Goal: Task Accomplishment & Management: Complete application form

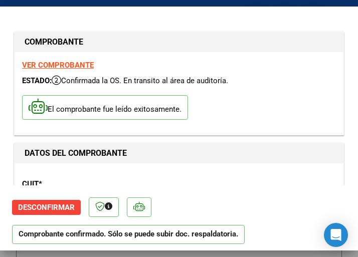
click at [242, 175] on div "CUIT * 30-54568150-8 Ingresar CUIT ANALISIS PRESTADOR MUNICIPALIDAD DE GRAL SAN…" at bounding box center [179, 215] width 314 height 88
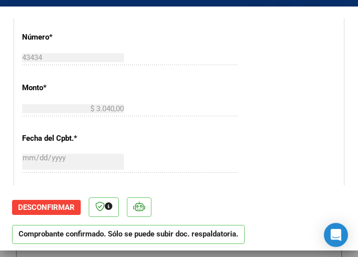
scroll to position [401, 0]
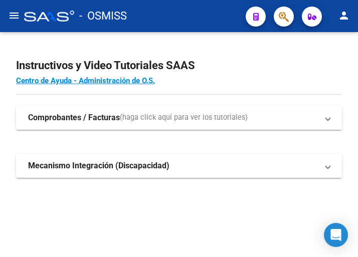
click at [13, 19] on mat-icon "menu" at bounding box center [14, 16] width 12 height 12
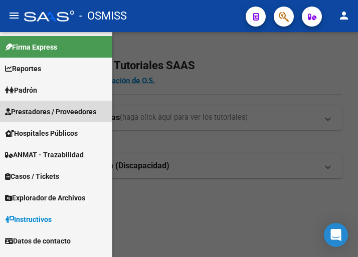
click at [51, 110] on span "Prestadores / Proveedores" at bounding box center [50, 111] width 91 height 11
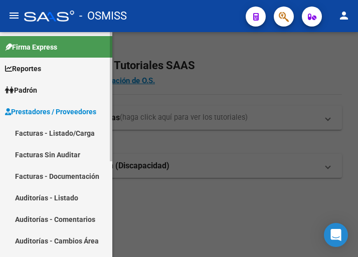
click at [61, 131] on link "Facturas - Listado/Carga" at bounding box center [56, 133] width 112 height 22
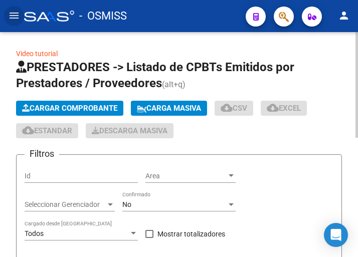
click at [76, 107] on span "Cargar Comprobante" at bounding box center [69, 108] width 95 height 9
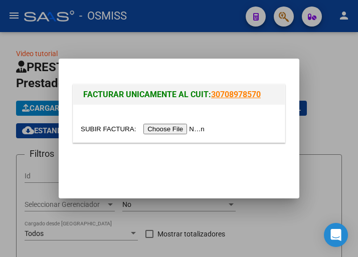
click at [180, 130] on input "file" at bounding box center [144, 129] width 127 height 11
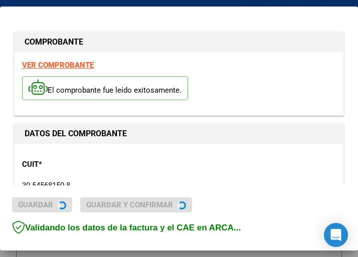
type input "[DATE]"
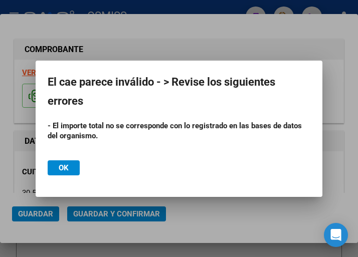
click at [211, 45] on div at bounding box center [179, 128] width 358 height 257
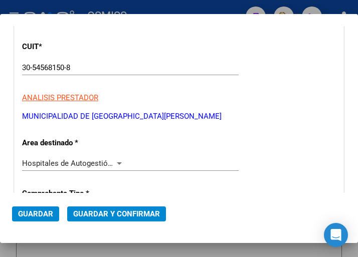
scroll to position [150, 0]
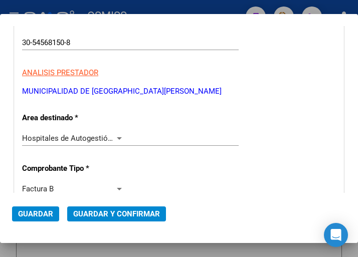
click at [118, 138] on div at bounding box center [119, 138] width 5 height 3
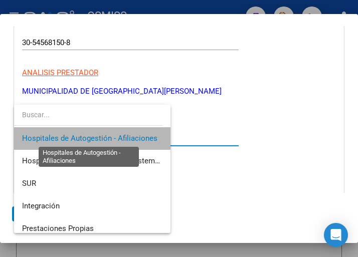
click at [118, 138] on span "Hospitales de Autogestión - Afiliaciones" at bounding box center [89, 138] width 135 height 9
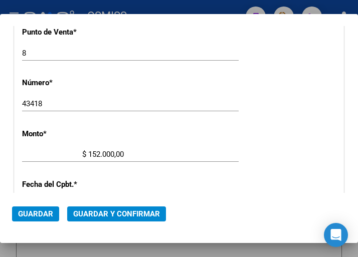
scroll to position [351, 0]
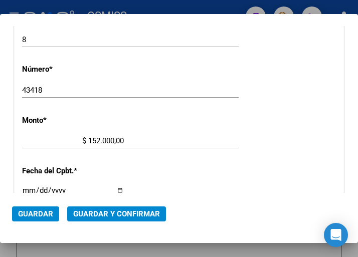
click at [111, 138] on input "$ 152.000,00" at bounding box center [73, 140] width 102 height 9
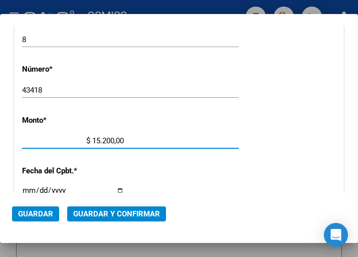
type input "$ 1.520,00"
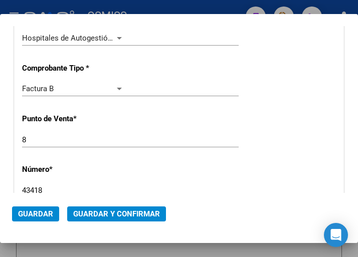
scroll to position [150, 0]
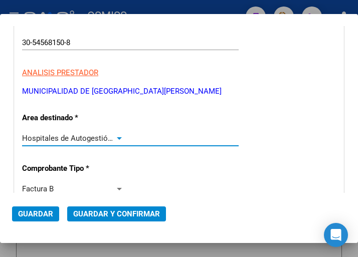
click at [117, 137] on div at bounding box center [119, 138] width 5 height 3
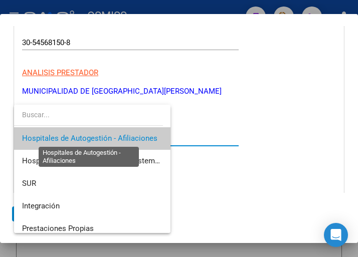
click at [115, 137] on span "Hospitales de Autogestión - Afiliaciones" at bounding box center [89, 138] width 135 height 9
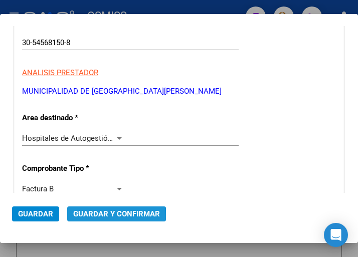
click at [111, 217] on span "Guardar y Confirmar" at bounding box center [116, 214] width 87 height 9
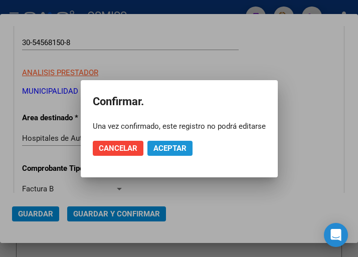
click at [171, 144] on span "Aceptar" at bounding box center [169, 148] width 33 height 9
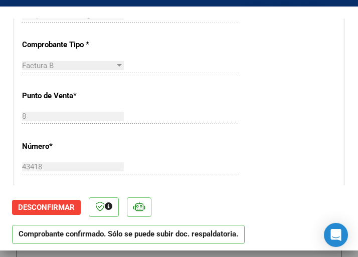
scroll to position [301, 0]
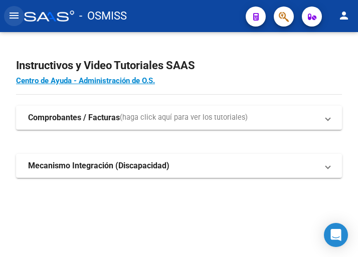
click at [16, 16] on mat-icon "menu" at bounding box center [14, 16] width 12 height 12
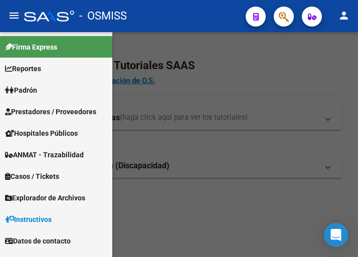
click at [52, 112] on span "Prestadores / Proveedores" at bounding box center [50, 111] width 91 height 11
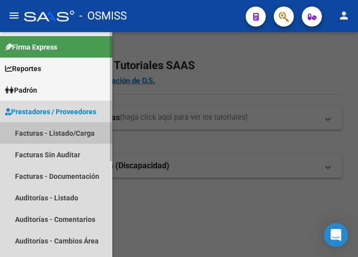
click at [65, 134] on link "Facturas - Listado/Carga" at bounding box center [56, 133] width 112 height 22
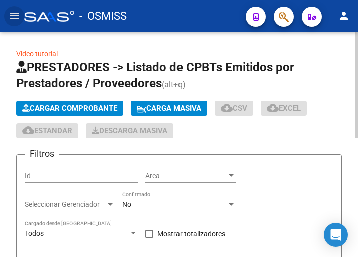
click at [105, 107] on span "Cargar Comprobante" at bounding box center [69, 108] width 95 height 9
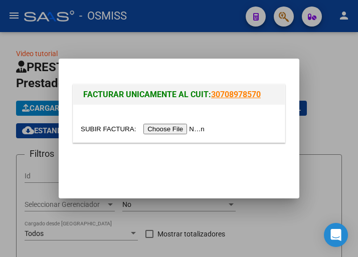
click at [188, 129] on input "file" at bounding box center [144, 129] width 127 height 11
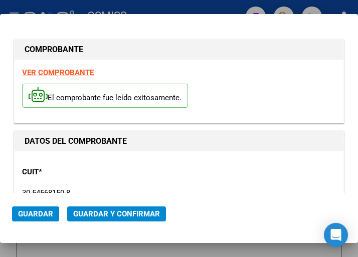
type input "[DATE]"
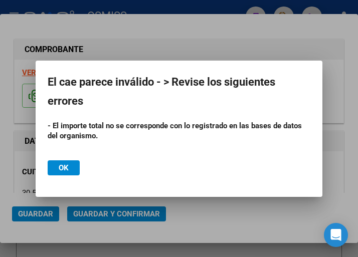
click at [203, 38] on div at bounding box center [179, 128] width 358 height 257
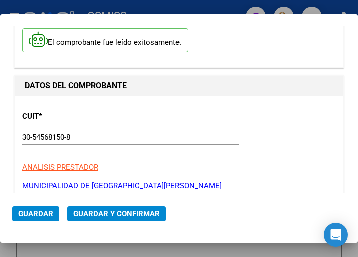
scroll to position [150, 0]
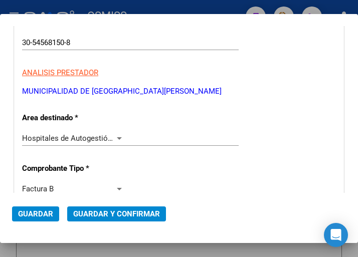
click at [117, 137] on div at bounding box center [119, 138] width 5 height 3
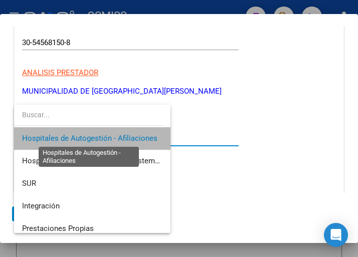
click at [117, 137] on span "Hospitales de Autogestión - Afiliaciones" at bounding box center [89, 138] width 135 height 9
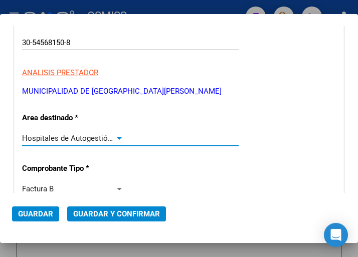
click at [117, 137] on div at bounding box center [119, 138] width 5 height 3
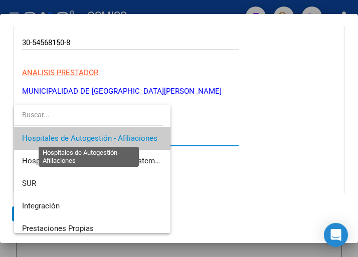
click at [117, 137] on span "Hospitales de Autogestión - Afiliaciones" at bounding box center [89, 138] width 135 height 9
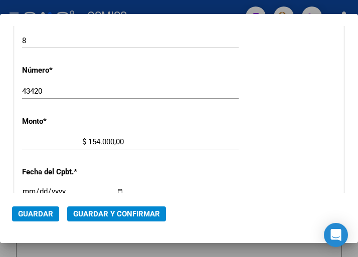
scroll to position [351, 0]
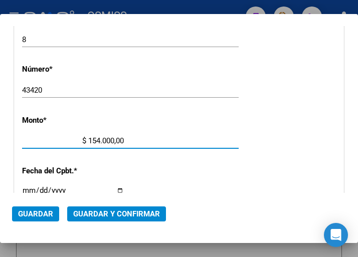
click at [111, 139] on input "$ 154.000,00" at bounding box center [73, 140] width 102 height 9
type input "$ 1.540,00"
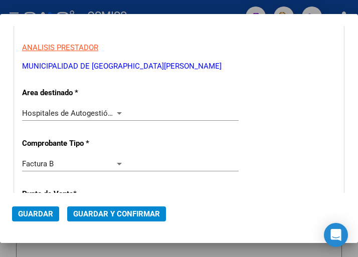
scroll to position [150, 0]
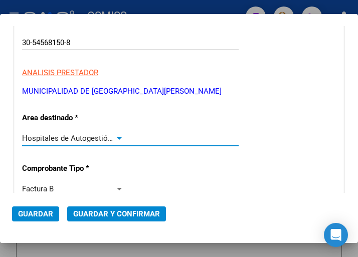
click at [118, 136] on div at bounding box center [119, 138] width 9 height 8
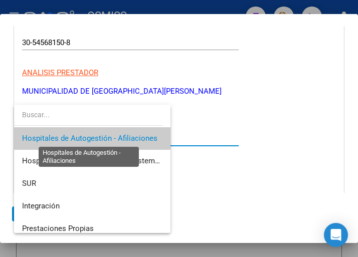
click at [118, 136] on span "Hospitales de Autogestión - Afiliaciones" at bounding box center [89, 138] width 135 height 9
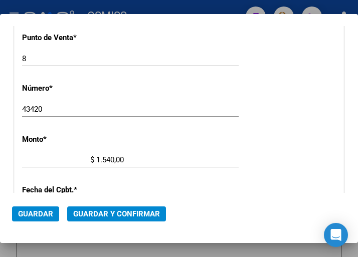
scroll to position [351, 0]
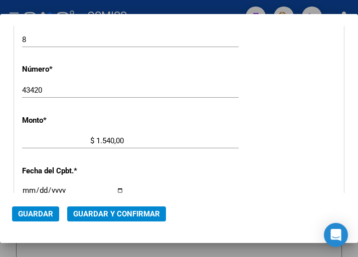
click at [109, 211] on span "Guardar y Confirmar" at bounding box center [116, 214] width 87 height 9
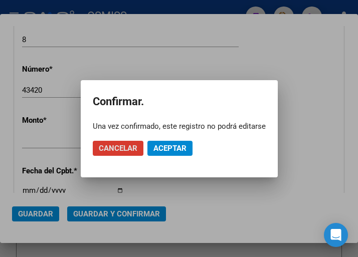
click at [171, 145] on span "Aceptar" at bounding box center [169, 148] width 33 height 9
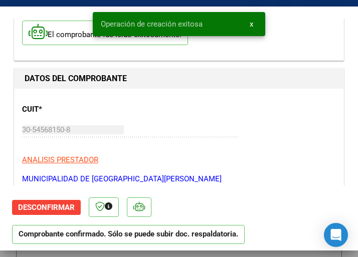
scroll to position [100, 0]
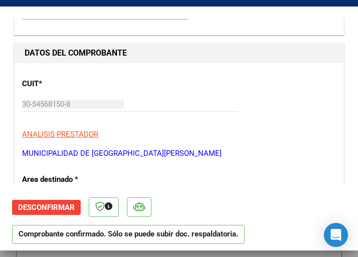
click at [215, 108] on div "30-54568150-8 Ingresar CUIT" at bounding box center [130, 104] width 217 height 15
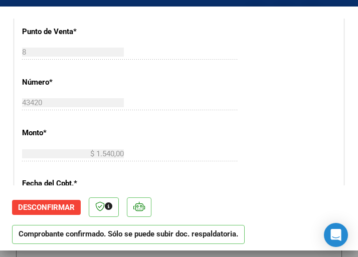
scroll to position [351, 0]
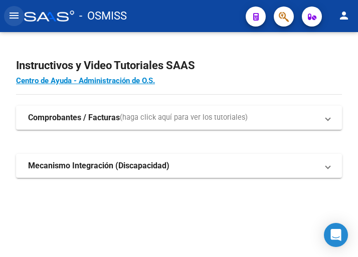
click at [15, 15] on mat-icon "menu" at bounding box center [14, 16] width 12 height 12
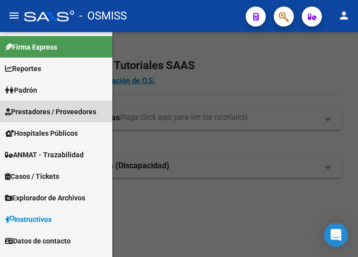
click at [51, 110] on span "Prestadores / Proveedores" at bounding box center [50, 111] width 91 height 11
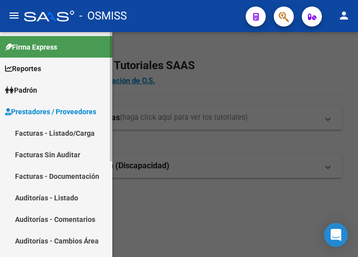
click at [53, 131] on link "Facturas - Listado/Carga" at bounding box center [56, 133] width 112 height 22
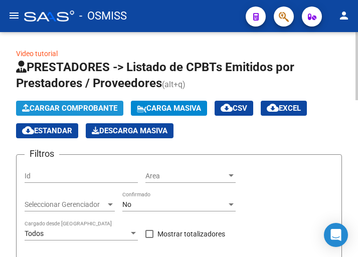
click at [80, 107] on span "Cargar Comprobante" at bounding box center [69, 108] width 95 height 9
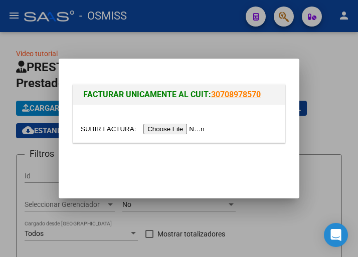
click at [179, 130] on input "file" at bounding box center [144, 129] width 127 height 11
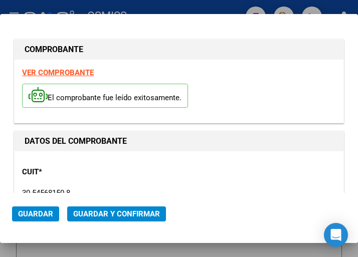
type input "[DATE]"
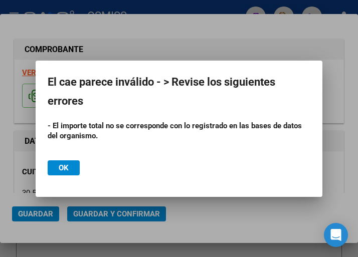
click at [173, 45] on div at bounding box center [179, 128] width 358 height 257
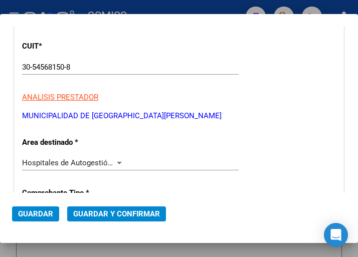
scroll to position [150, 0]
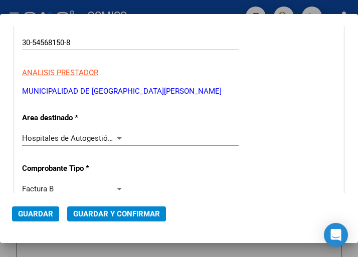
click at [117, 136] on div at bounding box center [119, 138] width 9 height 8
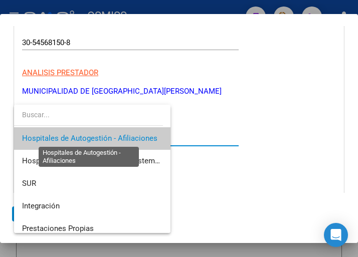
click at [117, 136] on span "Hospitales de Autogestión - Afiliaciones" at bounding box center [89, 138] width 135 height 9
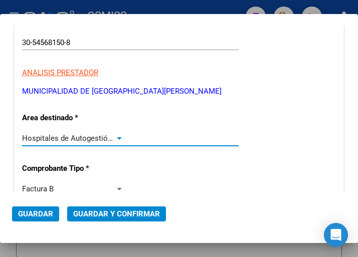
scroll to position [201, 0]
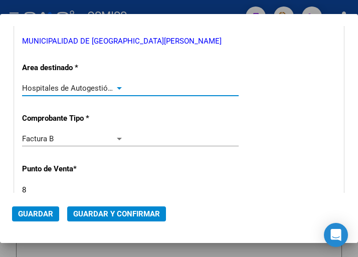
click at [117, 88] on div at bounding box center [119, 88] width 5 height 3
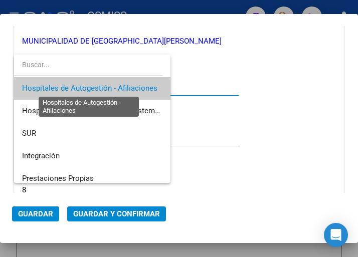
click at [116, 88] on span "Hospitales de Autogestión - Afiliaciones" at bounding box center [89, 88] width 135 height 9
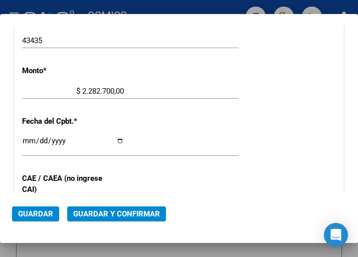
scroll to position [401, 0]
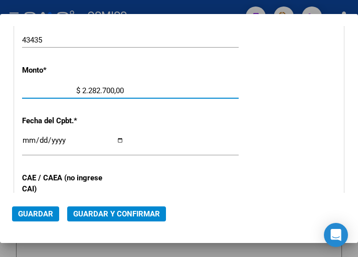
click at [110, 90] on input "$ 2.282.700,00" at bounding box center [73, 90] width 102 height 9
type input "$ 22.827,00"
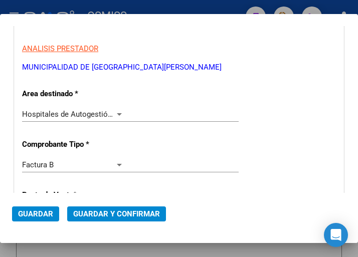
scroll to position [150, 0]
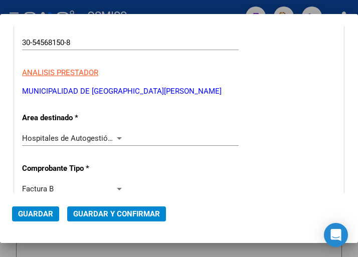
click at [115, 139] on div at bounding box center [119, 138] width 9 height 8
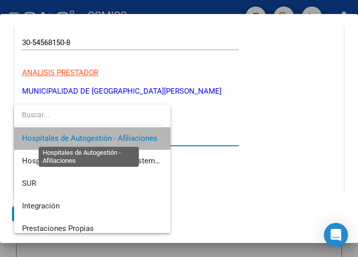
click at [114, 139] on span "Hospitales de Autogestión - Afiliaciones" at bounding box center [89, 138] width 135 height 9
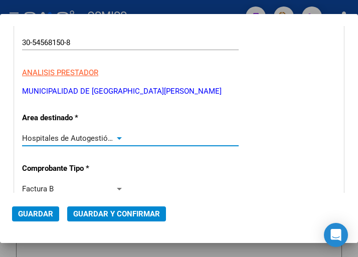
click at [105, 210] on span "Guardar y Confirmar" at bounding box center [116, 214] width 87 height 9
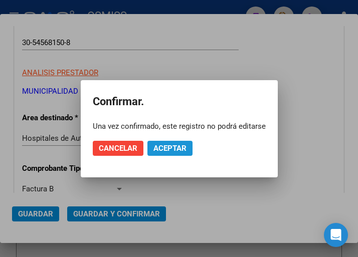
click at [169, 152] on span "Aceptar" at bounding box center [169, 148] width 33 height 9
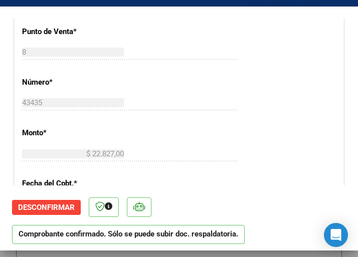
scroll to position [351, 0]
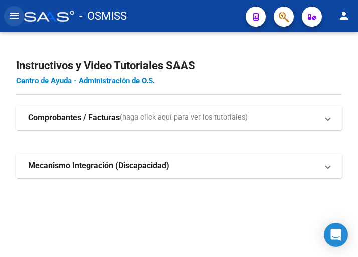
click at [14, 15] on mat-icon "menu" at bounding box center [14, 16] width 12 height 12
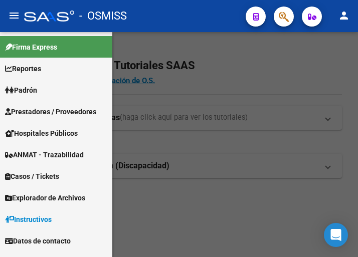
click at [49, 108] on span "Prestadores / Proveedores" at bounding box center [50, 111] width 91 height 11
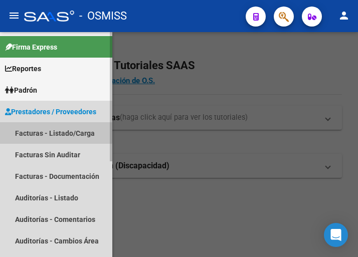
click at [53, 128] on link "Facturas - Listado/Carga" at bounding box center [56, 133] width 112 height 22
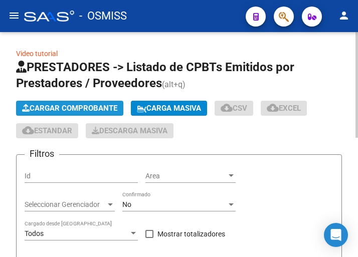
click at [81, 108] on span "Cargar Comprobante" at bounding box center [69, 108] width 95 height 9
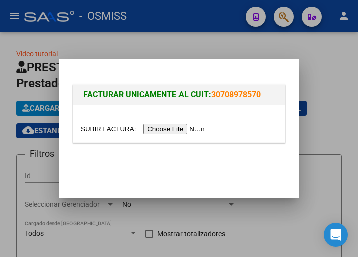
click at [179, 129] on input "file" at bounding box center [144, 129] width 127 height 11
type input "C:\fakepath\OSMISS ANGIO FC 7071_255110.pdf"
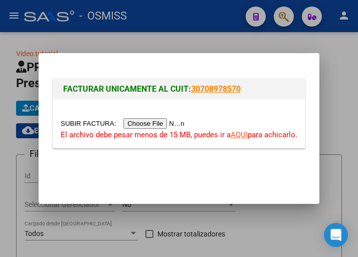
click at [160, 123] on input "file" at bounding box center [124, 123] width 127 height 11
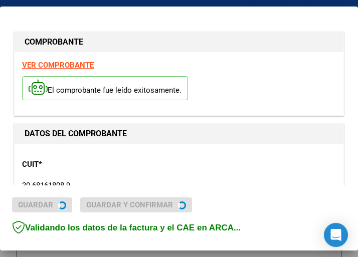
type input "2025-09-29"
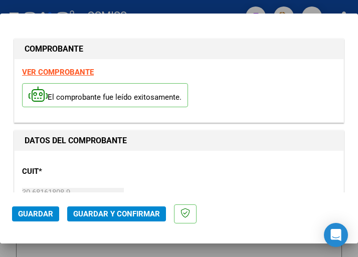
click at [192, 181] on div "CUIT * 30-68161808-9 Ingresar CUIT ANALISIS PRESTADOR MUNICIPALIDAD DE JOSE C P…" at bounding box center [179, 202] width 314 height 88
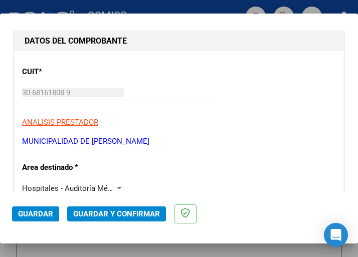
scroll to position [100, 0]
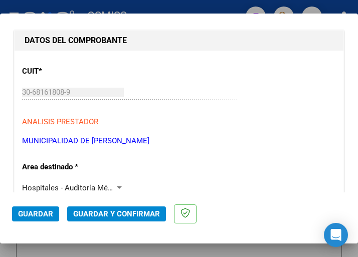
click at [115, 186] on div at bounding box center [119, 188] width 9 height 8
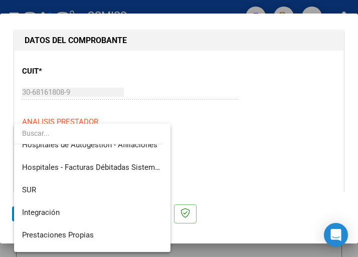
scroll to position [0, 0]
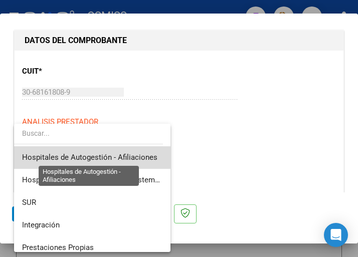
click at [131, 154] on span "Hospitales de Autogestión - Afiliaciones" at bounding box center [89, 157] width 135 height 9
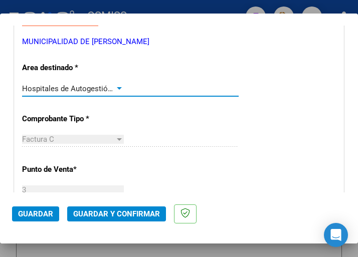
scroll to position [201, 0]
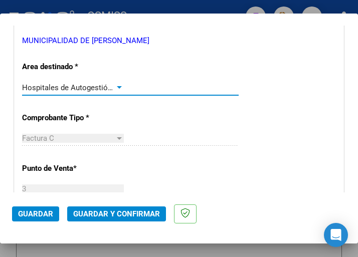
click at [117, 86] on div at bounding box center [119, 87] width 5 height 3
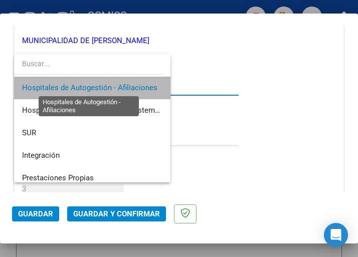
click at [114, 86] on span "Hospitales de Autogestión - Afiliaciones" at bounding box center [89, 87] width 135 height 9
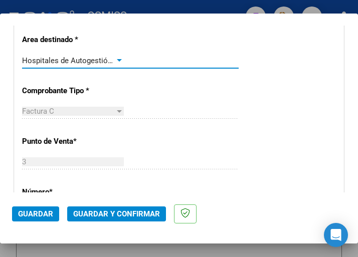
scroll to position [251, 0]
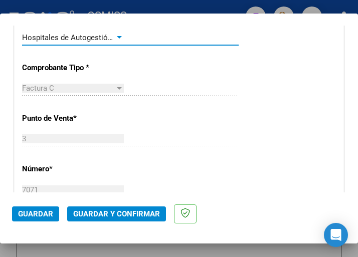
click at [117, 37] on div at bounding box center [119, 37] width 5 height 3
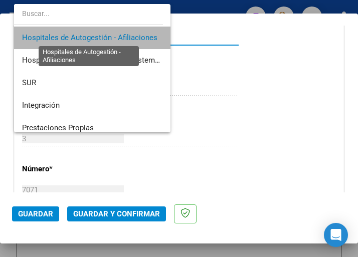
click at [116, 37] on span "Hospitales de Autogestión - Afiliaciones" at bounding box center [89, 37] width 135 height 9
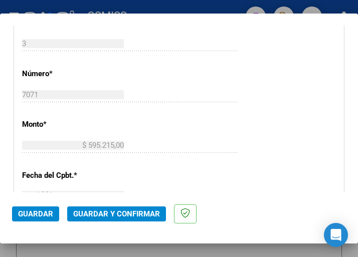
scroll to position [351, 0]
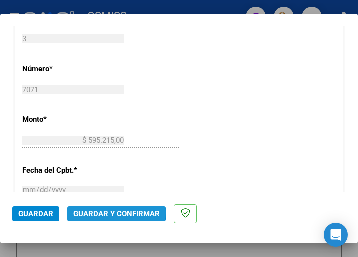
click at [111, 212] on span "Guardar y Confirmar" at bounding box center [116, 214] width 87 height 9
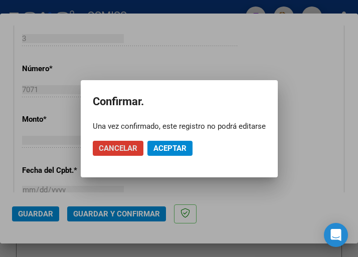
click at [171, 142] on button "Aceptar" at bounding box center [169, 148] width 45 height 15
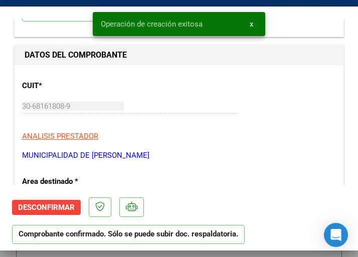
scroll to position [100, 0]
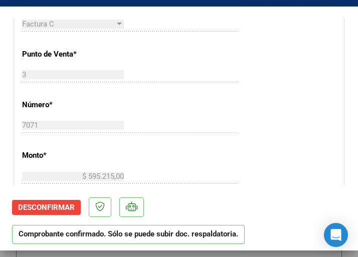
scroll to position [351, 0]
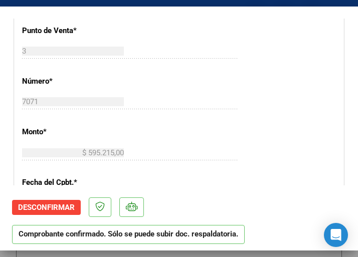
click at [254, 142] on div "CUIT * 30-68161808-9 Ingresar CUIT ANALISIS PRESTADOR MUNICIPALIDAD DE JOSE C P…" at bounding box center [179, 173] width 329 height 722
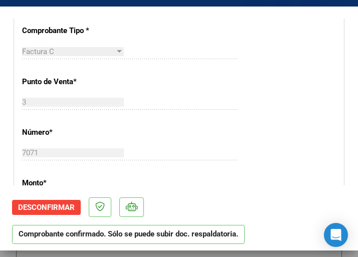
scroll to position [301, 0]
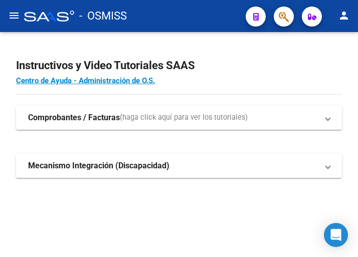
click at [15, 18] on mat-icon "menu" at bounding box center [14, 16] width 12 height 12
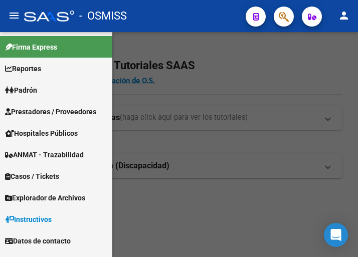
click at [44, 111] on span "Prestadores / Proveedores" at bounding box center [50, 111] width 91 height 11
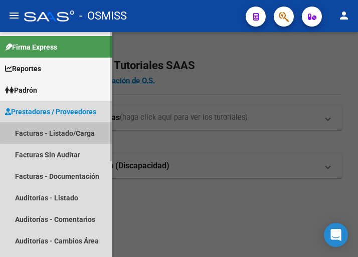
click at [63, 132] on link "Facturas - Listado/Carga" at bounding box center [56, 133] width 112 height 22
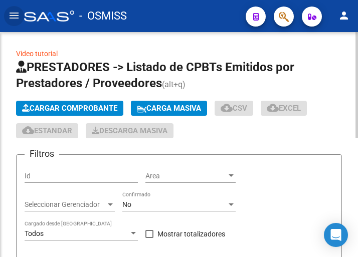
click at [91, 110] on span "Cargar Comprobante" at bounding box center [69, 108] width 95 height 9
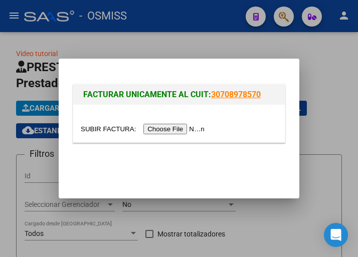
click at [159, 130] on input "file" at bounding box center [144, 129] width 127 height 11
type input "C:\fakepath\FC. 1-22114.pdf"
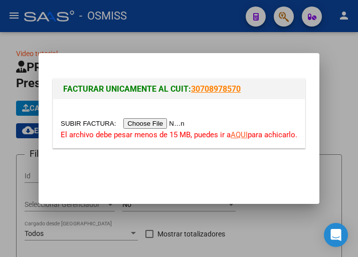
click at [195, 39] on div at bounding box center [179, 128] width 358 height 257
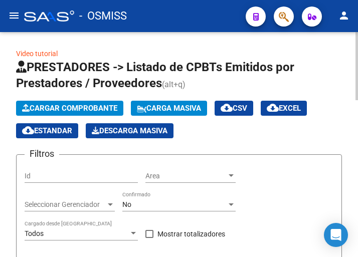
click at [84, 105] on span "Cargar Comprobante" at bounding box center [69, 108] width 95 height 9
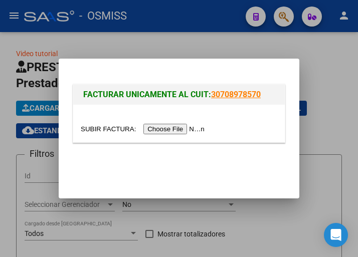
click at [180, 128] on input "file" at bounding box center [144, 129] width 127 height 11
type input "C:\fakepath\FC. 4-8878.pdf"
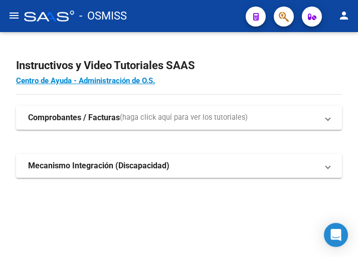
click at [15, 21] on mat-icon "menu" at bounding box center [14, 16] width 12 height 12
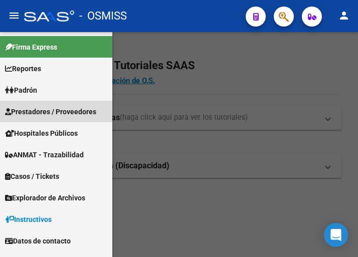
click at [54, 114] on span "Prestadores / Proveedores" at bounding box center [50, 111] width 91 height 11
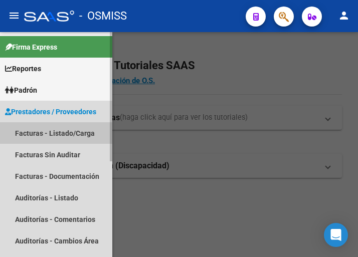
click at [62, 136] on link "Facturas - Listado/Carga" at bounding box center [56, 133] width 112 height 22
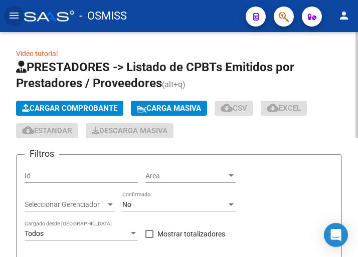
click at [93, 108] on span "Cargar Comprobante" at bounding box center [69, 108] width 95 height 9
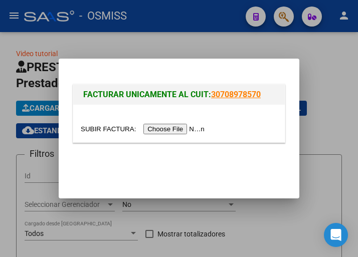
click at [180, 130] on input "file" at bounding box center [144, 129] width 127 height 11
type input "C:\fakepath\FC. 6-5323.pdf"
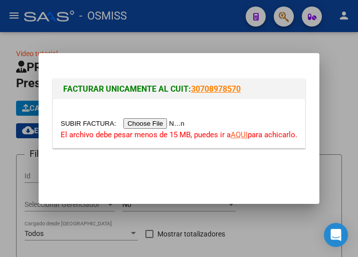
click at [225, 43] on div at bounding box center [179, 128] width 358 height 257
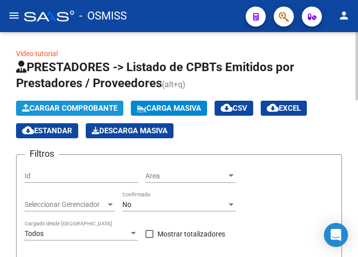
click at [99, 106] on span "Cargar Comprobante" at bounding box center [69, 108] width 95 height 9
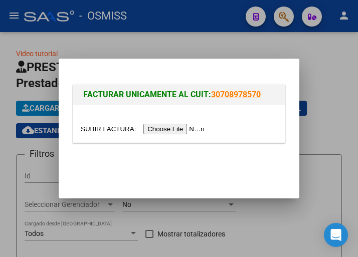
click at [181, 126] on input "file" at bounding box center [144, 129] width 127 height 11
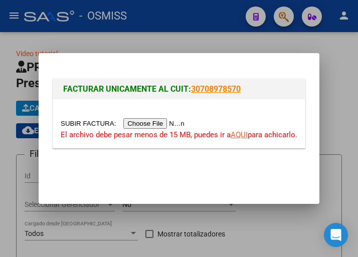
click at [160, 124] on input "file" at bounding box center [124, 123] width 127 height 11
type input "C:\fakepath\OSMISS BULJAN FC 5829_257411.pdf"
click at [145, 122] on input "file" at bounding box center [124, 123] width 127 height 11
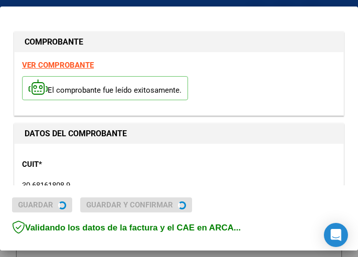
type input "2025-09-29"
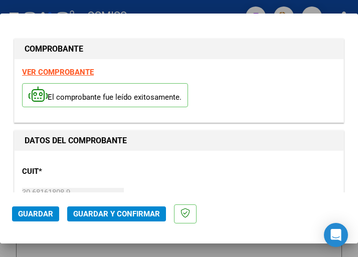
click at [183, 168] on div "CUIT * 30-68161808-9 Ingresar CUIT ANALISIS PRESTADOR MUNICIPALIDAD DE [PERSON_…" at bounding box center [179, 202] width 314 height 88
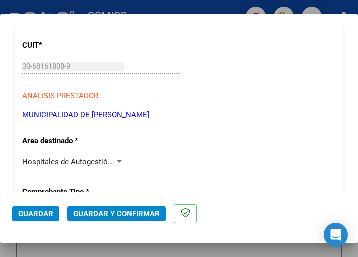
scroll to position [150, 0]
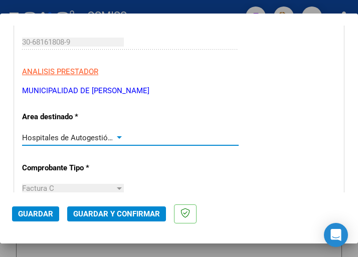
click at [118, 134] on div at bounding box center [119, 138] width 9 height 8
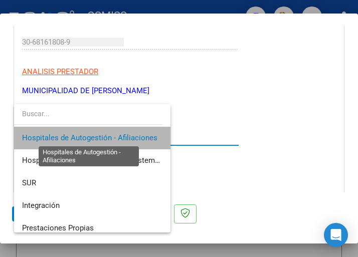
click at [118, 134] on span "Hospitales de Autogestión - Afiliaciones" at bounding box center [89, 137] width 135 height 9
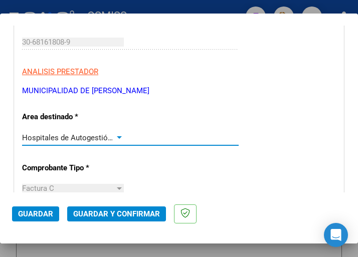
click at [118, 134] on div at bounding box center [119, 138] width 9 height 8
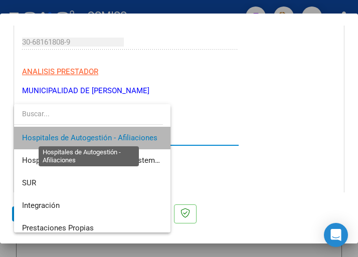
click at [118, 134] on span "Hospitales de Autogestión - Afiliaciones" at bounding box center [89, 137] width 135 height 9
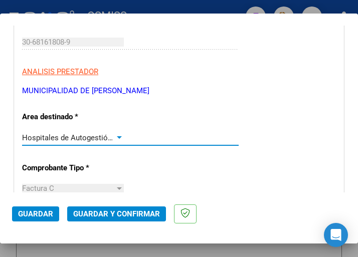
click at [118, 134] on div at bounding box center [119, 138] width 9 height 8
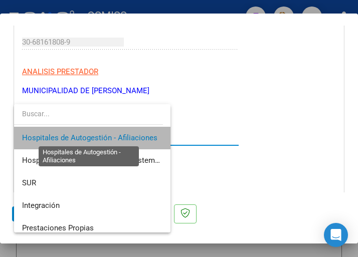
click at [128, 136] on span "Hospitales de Autogestión - Afiliaciones" at bounding box center [89, 137] width 135 height 9
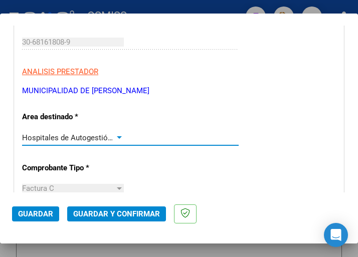
click at [117, 136] on div at bounding box center [119, 137] width 5 height 3
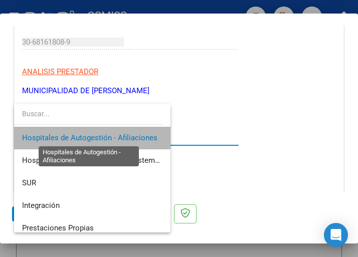
click at [114, 136] on span "Hospitales de Autogestión - Afiliaciones" at bounding box center [89, 137] width 135 height 9
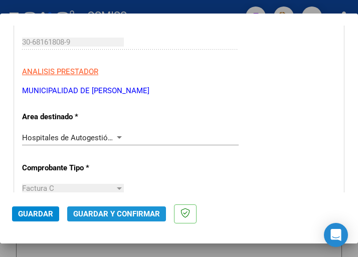
click at [117, 209] on button "Guardar y Confirmar" at bounding box center [116, 214] width 99 height 15
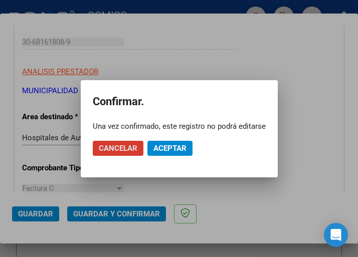
click at [172, 147] on span "Aceptar" at bounding box center [169, 148] width 33 height 9
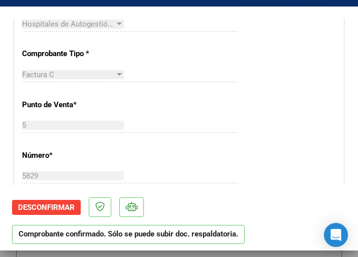
scroll to position [301, 0]
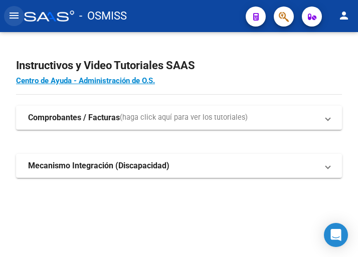
click at [17, 21] on mat-icon "menu" at bounding box center [14, 16] width 12 height 12
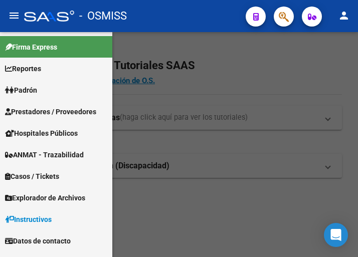
click at [48, 108] on span "Prestadores / Proveedores" at bounding box center [50, 111] width 91 height 11
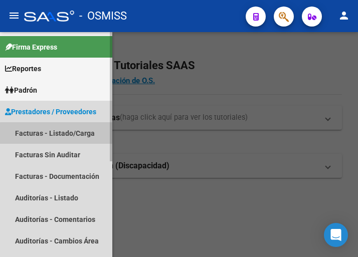
click at [59, 138] on link "Facturas - Listado/Carga" at bounding box center [56, 133] width 112 height 22
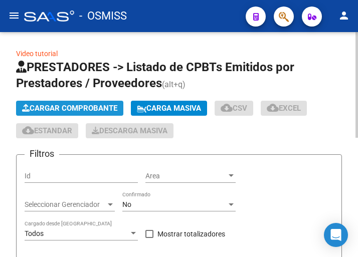
click at [80, 109] on span "Cargar Comprobante" at bounding box center [69, 108] width 95 height 9
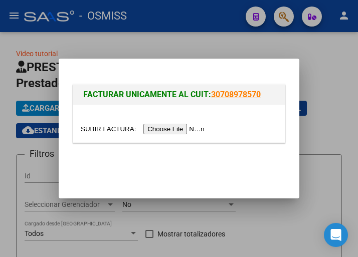
click at [191, 131] on input "file" at bounding box center [144, 129] width 127 height 11
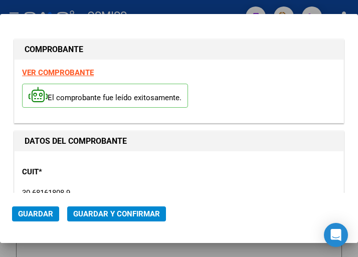
type input "[DATE]"
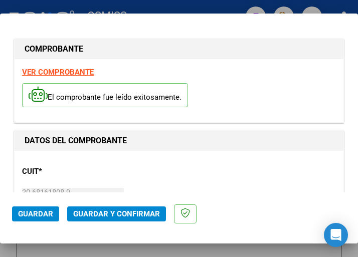
click at [250, 175] on div "CUIT * 30-68161808-9 Ingresar CUIT ANALISIS PRESTADOR MUNICIPALIDAD DE [PERSON_…" at bounding box center [179, 202] width 314 height 88
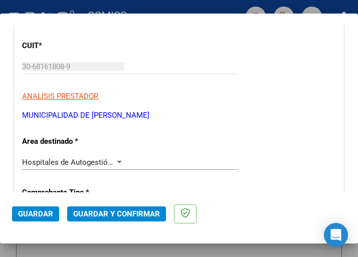
scroll to position [150, 0]
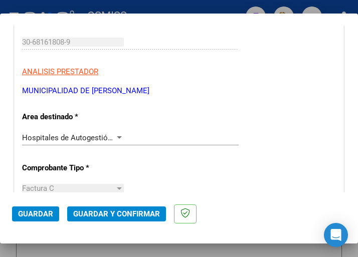
click at [117, 135] on div at bounding box center [119, 138] width 9 height 8
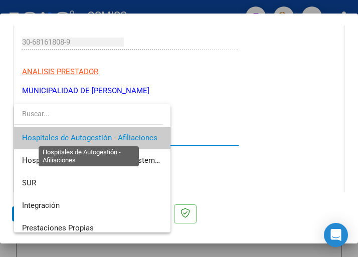
click at [117, 135] on span "Hospitales de Autogestión - Afiliaciones" at bounding box center [89, 137] width 135 height 9
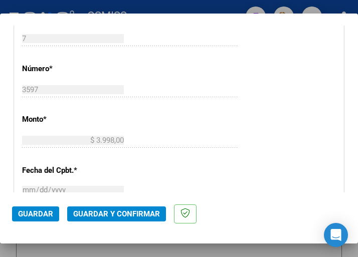
scroll to position [251, 0]
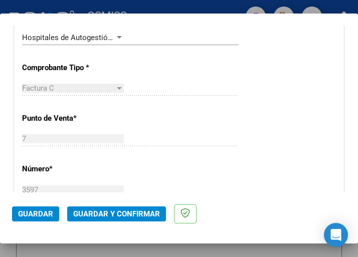
click at [113, 216] on span "Guardar y Confirmar" at bounding box center [116, 214] width 87 height 9
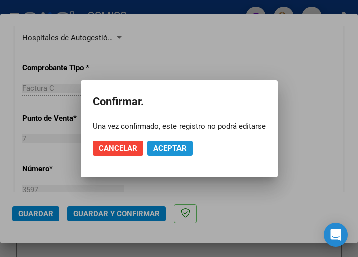
click at [173, 146] on span "Aceptar" at bounding box center [169, 148] width 33 height 9
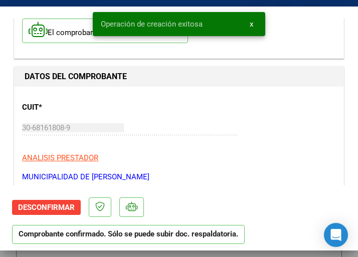
scroll to position [100, 0]
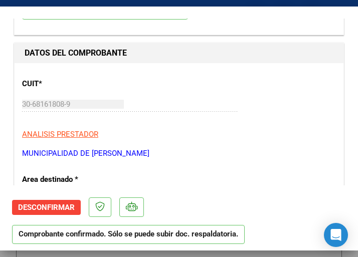
click at [229, 129] on p "ANALISIS PRESTADOR" at bounding box center [179, 135] width 314 height 12
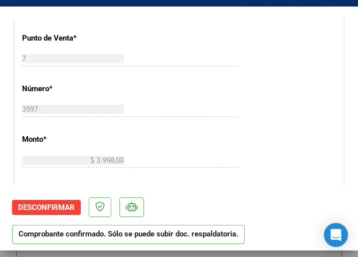
scroll to position [351, 0]
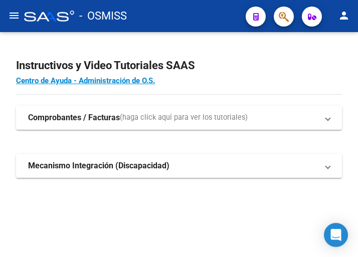
click at [18, 18] on mat-icon "menu" at bounding box center [14, 16] width 12 height 12
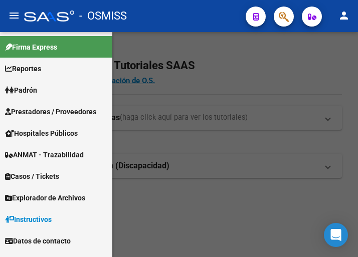
click at [50, 109] on span "Prestadores / Proveedores" at bounding box center [50, 111] width 91 height 11
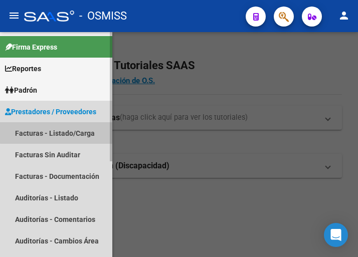
click at [57, 132] on link "Facturas - Listado/Carga" at bounding box center [56, 133] width 112 height 22
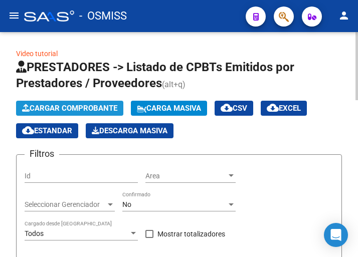
click at [88, 109] on span "Cargar Comprobante" at bounding box center [69, 108] width 95 height 9
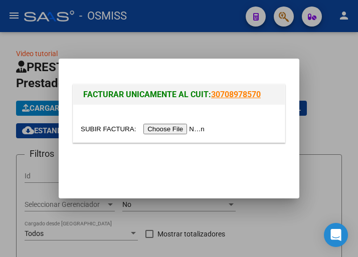
click at [172, 129] on input "file" at bounding box center [144, 129] width 127 height 11
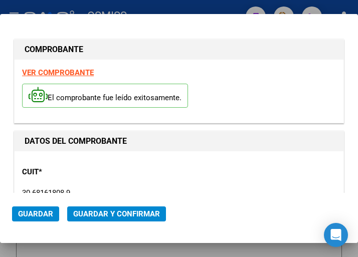
type input "[DATE]"
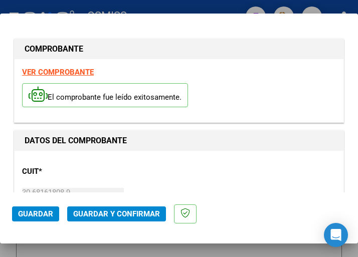
click at [92, 166] on div "CUIT * 30-68161808-9 Ingresar CUIT ANALISIS PRESTADOR MUNICIPALIDAD DE JOSE C P…" at bounding box center [179, 202] width 314 height 88
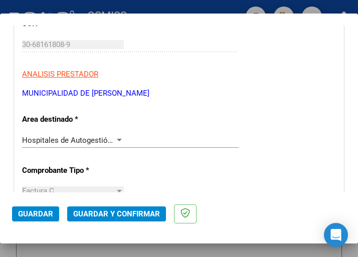
scroll to position [150, 0]
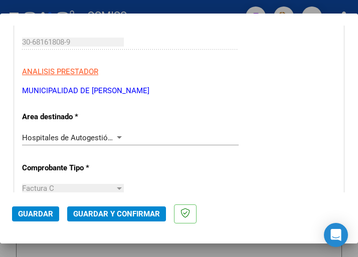
click at [117, 136] on div at bounding box center [119, 138] width 9 height 8
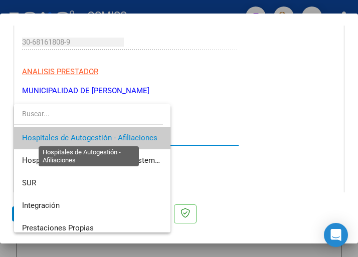
click at [117, 136] on span "Hospitales de Autogestión - Afiliaciones" at bounding box center [89, 137] width 135 height 9
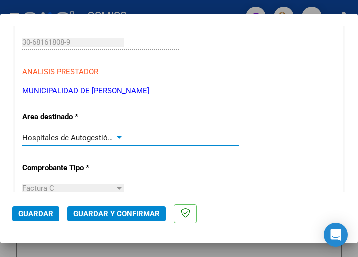
click at [117, 136] on div at bounding box center [119, 138] width 9 height 8
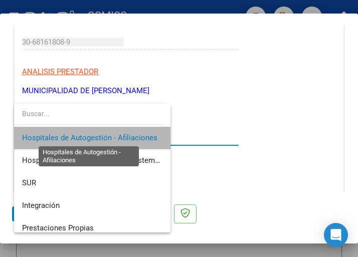
click at [117, 136] on span "Hospitales de Autogestión - Afiliaciones" at bounding box center [89, 137] width 135 height 9
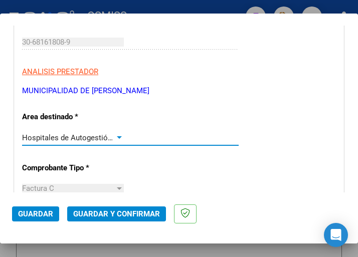
click at [115, 135] on div at bounding box center [119, 138] width 9 height 8
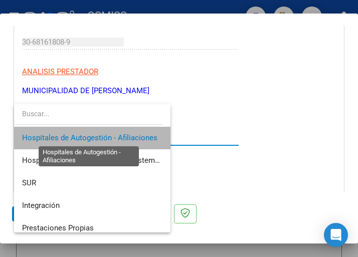
click at [112, 135] on span "Hospitales de Autogestión - Afiliaciones" at bounding box center [89, 137] width 135 height 9
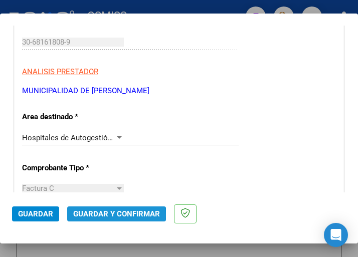
click at [111, 216] on span "Guardar y Confirmar" at bounding box center [116, 214] width 87 height 9
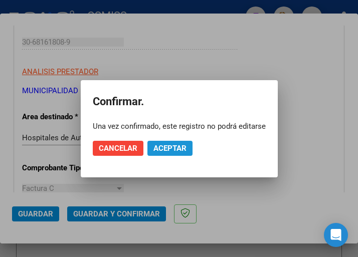
click at [169, 148] on span "Aceptar" at bounding box center [169, 148] width 33 height 9
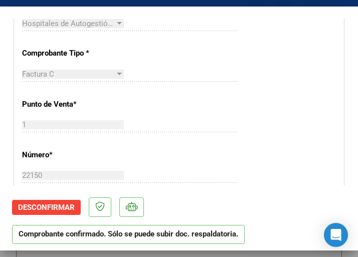
scroll to position [301, 0]
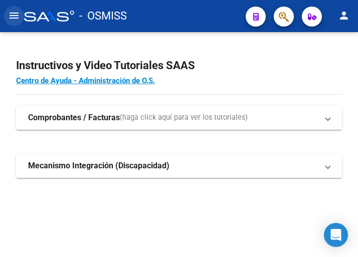
click at [19, 18] on mat-icon "menu" at bounding box center [14, 16] width 12 height 12
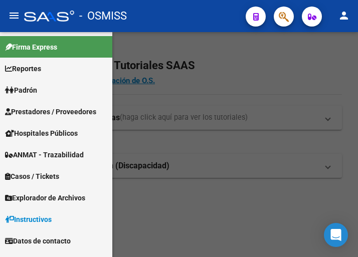
click at [44, 109] on span "Prestadores / Proveedores" at bounding box center [50, 111] width 91 height 11
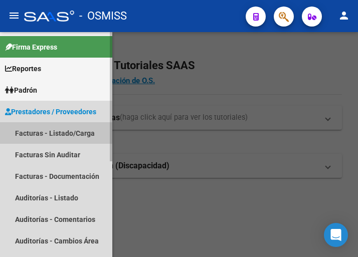
click at [56, 133] on link "Facturas - Listado/Carga" at bounding box center [56, 133] width 112 height 22
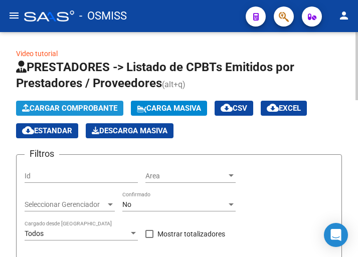
click at [86, 109] on span "Cargar Comprobante" at bounding box center [69, 108] width 95 height 9
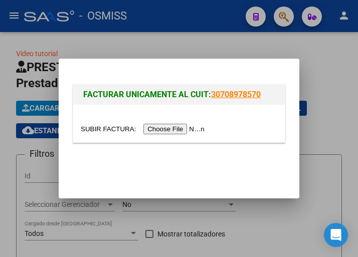
click at [184, 132] on input "file" at bounding box center [144, 129] width 127 height 11
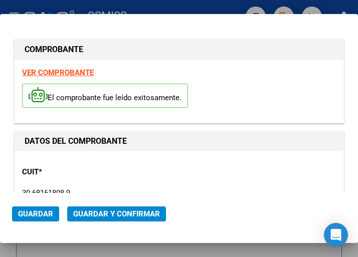
type input "[DATE]"
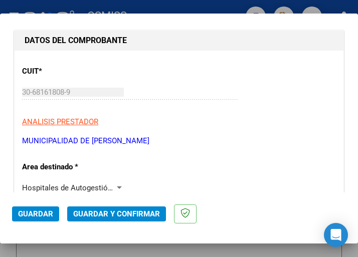
scroll to position [150, 0]
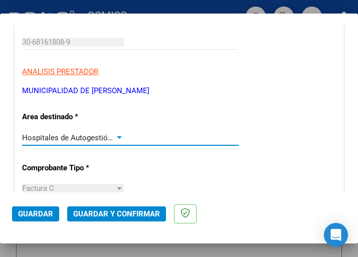
click at [117, 136] on div at bounding box center [119, 137] width 5 height 3
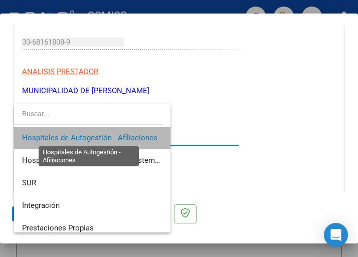
click at [115, 136] on span "Hospitales de Autogestión - Afiliaciones" at bounding box center [89, 137] width 135 height 9
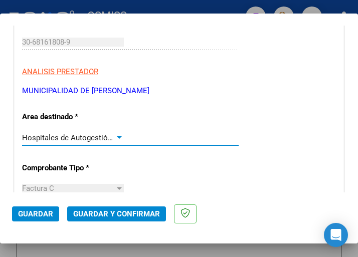
click at [117, 136] on div at bounding box center [119, 137] width 5 height 3
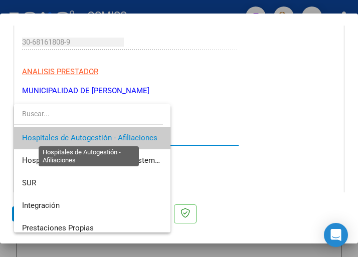
click at [115, 136] on span "Hospitales de Autogestión - Afiliaciones" at bounding box center [89, 137] width 135 height 9
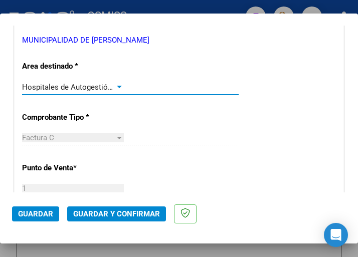
scroll to position [201, 0]
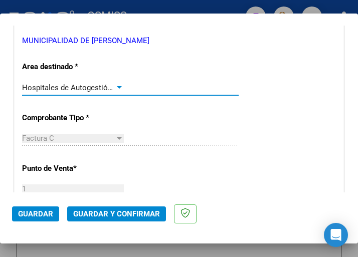
click at [115, 85] on div at bounding box center [119, 88] width 9 height 8
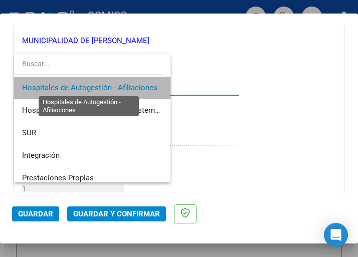
click at [114, 85] on span "Hospitales de Autogestión - Afiliaciones" at bounding box center [89, 87] width 135 height 9
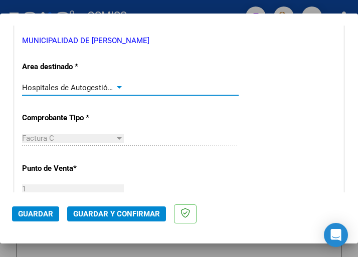
click at [115, 87] on div at bounding box center [119, 88] width 9 height 8
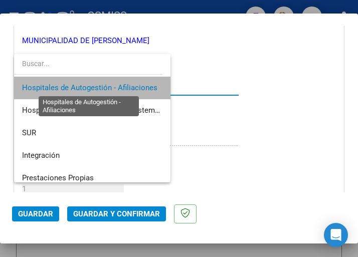
click at [114, 87] on span "Hospitales de Autogestión - Afiliaciones" at bounding box center [89, 87] width 135 height 9
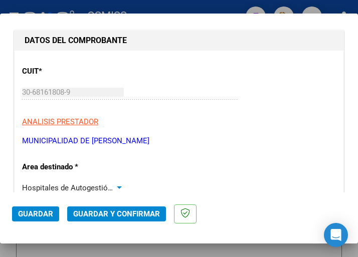
scroll to position [150, 0]
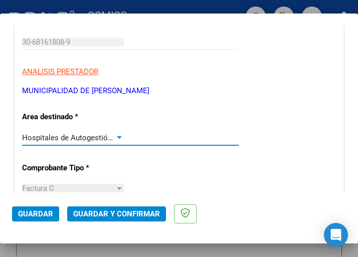
click at [117, 138] on div at bounding box center [119, 137] width 5 height 3
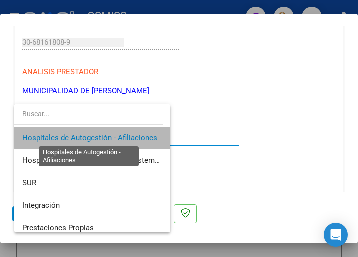
click at [117, 138] on span "Hospitales de Autogestión - Afiliaciones" at bounding box center [89, 137] width 135 height 9
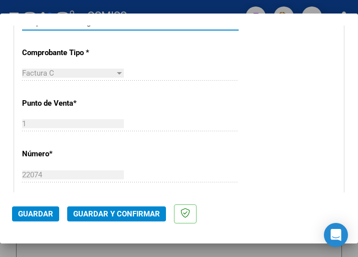
scroll to position [301, 0]
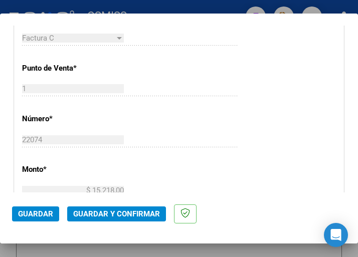
click at [109, 215] on span "Guardar y Confirmar" at bounding box center [116, 214] width 87 height 9
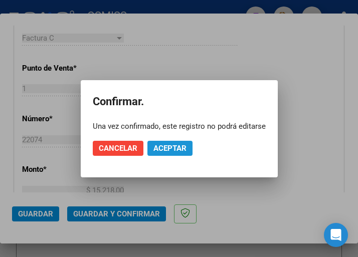
click at [173, 148] on span "Aceptar" at bounding box center [169, 148] width 33 height 9
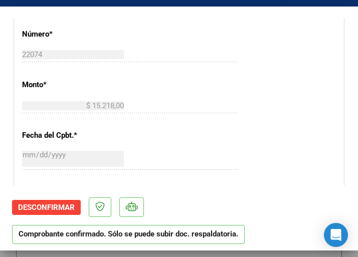
scroll to position [401, 0]
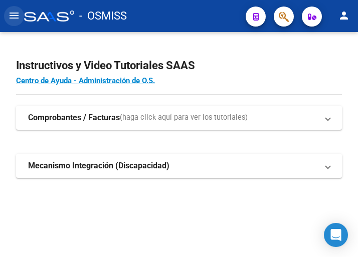
click at [12, 16] on mat-icon "menu" at bounding box center [14, 16] width 12 height 12
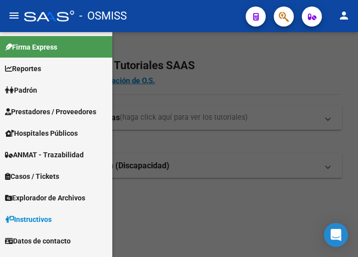
click at [49, 110] on span "Prestadores / Proveedores" at bounding box center [50, 111] width 91 height 11
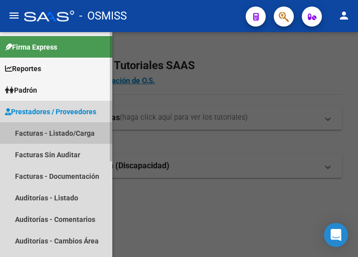
click at [54, 131] on link "Facturas - Listado/Carga" at bounding box center [56, 133] width 112 height 22
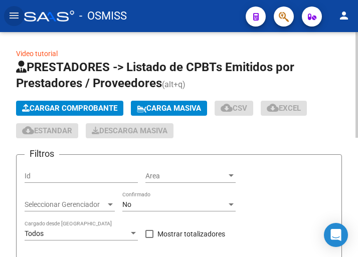
click at [83, 107] on span "Cargar Comprobante" at bounding box center [69, 108] width 95 height 9
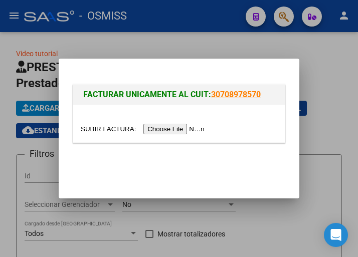
click at [170, 131] on input "file" at bounding box center [144, 129] width 127 height 11
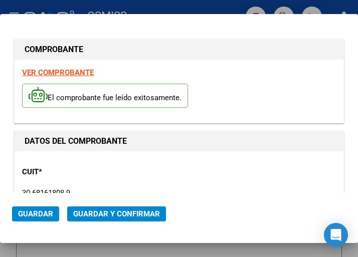
type input "2025-09-27"
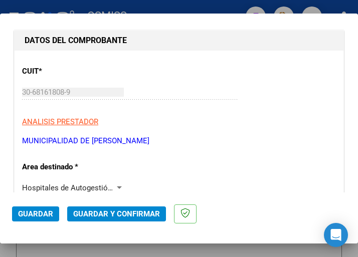
scroll to position [150, 0]
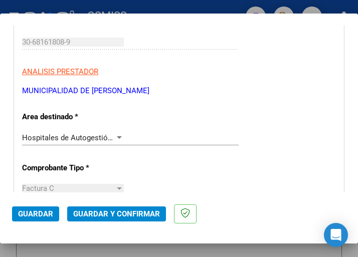
click at [116, 135] on div at bounding box center [119, 138] width 9 height 8
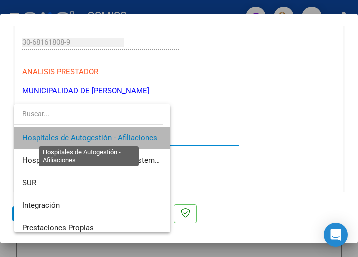
click at [116, 135] on span "Hospitales de Autogestión - Afiliaciones" at bounding box center [89, 137] width 135 height 9
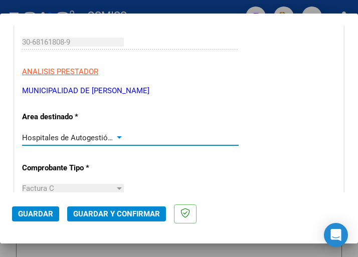
click at [116, 135] on div at bounding box center [119, 138] width 9 height 8
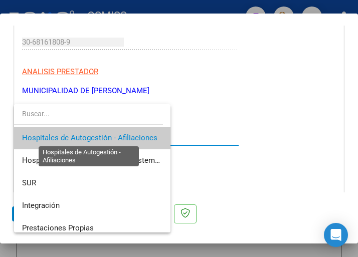
click at [116, 135] on span "Hospitales de Autogestión - Afiliaciones" at bounding box center [89, 137] width 135 height 9
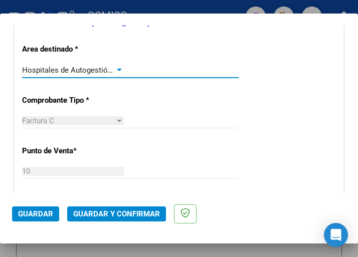
scroll to position [201, 0]
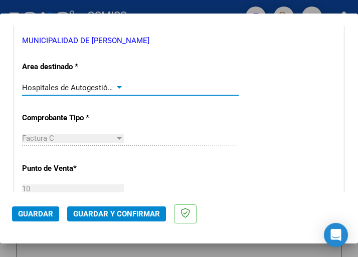
click at [115, 85] on div at bounding box center [119, 88] width 9 height 8
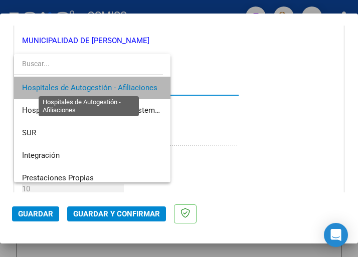
click at [113, 85] on span "Hospitales de Autogestión - Afiliaciones" at bounding box center [89, 87] width 135 height 9
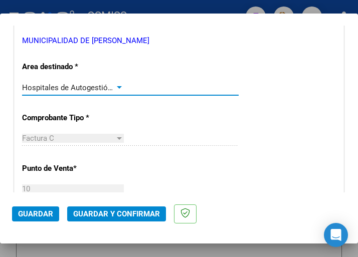
click at [111, 218] on span "Guardar y Confirmar" at bounding box center [116, 214] width 87 height 9
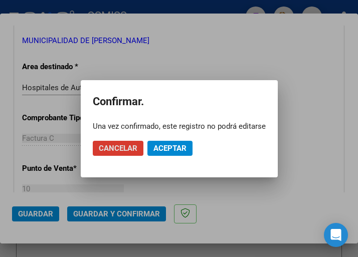
click at [161, 148] on span "Aceptar" at bounding box center [169, 148] width 33 height 9
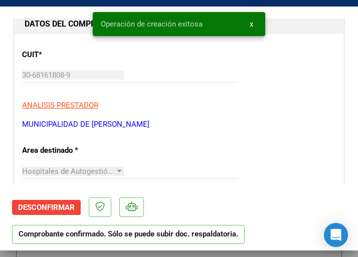
scroll to position [150, 0]
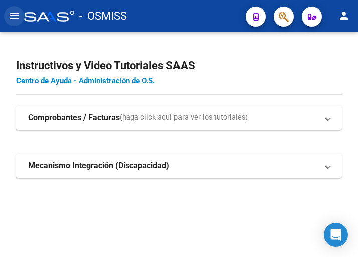
click at [14, 17] on mat-icon "menu" at bounding box center [14, 16] width 12 height 12
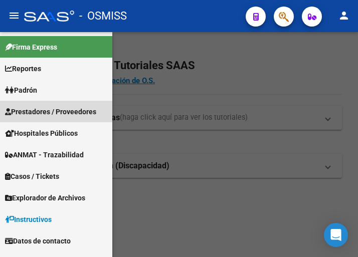
click at [61, 109] on span "Prestadores / Proveedores" at bounding box center [50, 111] width 91 height 11
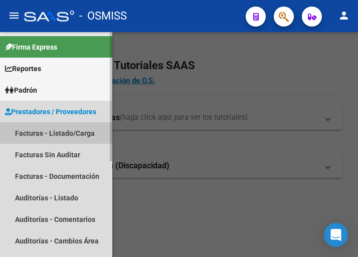
click at [59, 135] on link "Facturas - Listado/Carga" at bounding box center [56, 133] width 112 height 22
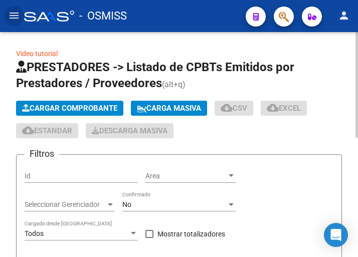
click at [104, 108] on span "Cargar Comprobante" at bounding box center [69, 108] width 95 height 9
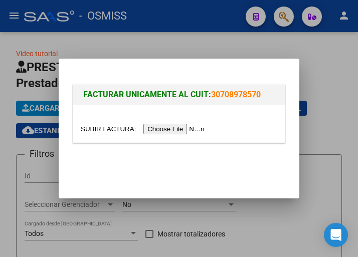
click at [179, 128] on input "file" at bounding box center [144, 129] width 127 height 11
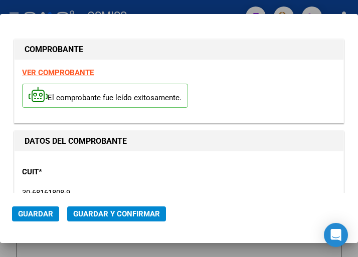
type input "2025-09-27"
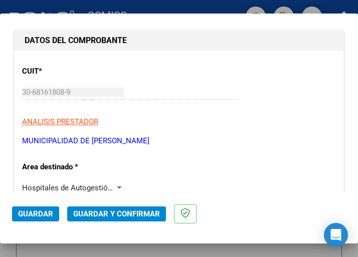
scroll to position [150, 0]
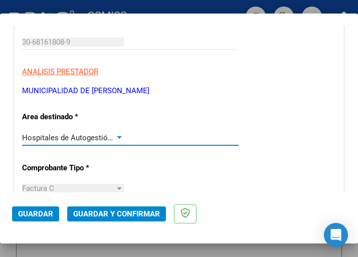
click at [116, 136] on div at bounding box center [119, 138] width 9 height 8
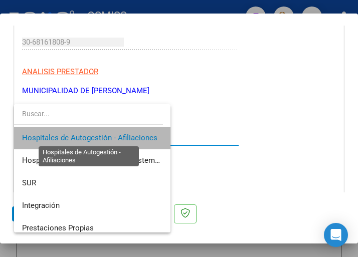
click at [116, 136] on span "Hospitales de Autogestión - Afiliaciones" at bounding box center [89, 137] width 135 height 9
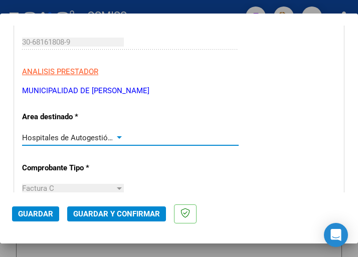
click at [116, 135] on div at bounding box center [119, 138] width 9 height 8
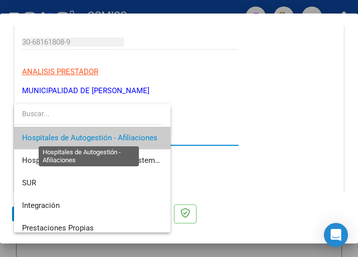
click at [116, 135] on span "Hospitales de Autogestión - Afiliaciones" at bounding box center [89, 137] width 135 height 9
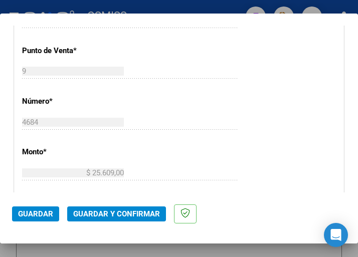
scroll to position [251, 0]
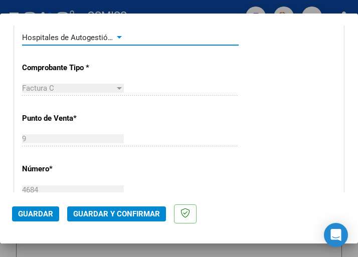
click at [115, 35] on div at bounding box center [119, 38] width 9 height 8
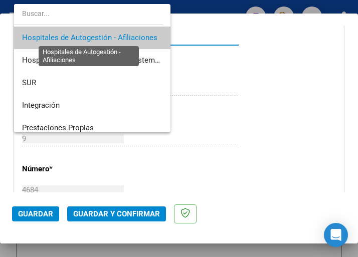
click at [113, 35] on span "Hospitales de Autogestión - Afiliaciones" at bounding box center [89, 37] width 135 height 9
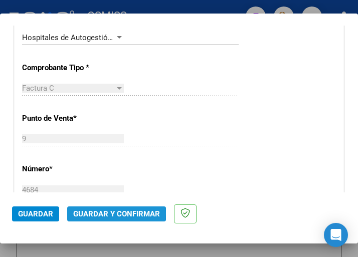
click at [109, 214] on span "Guardar y Confirmar" at bounding box center [116, 214] width 87 height 9
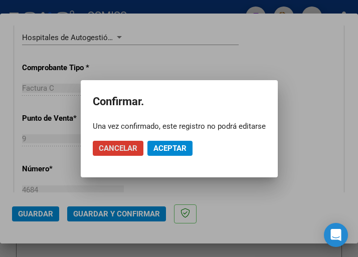
click at [166, 148] on span "Aceptar" at bounding box center [169, 148] width 33 height 9
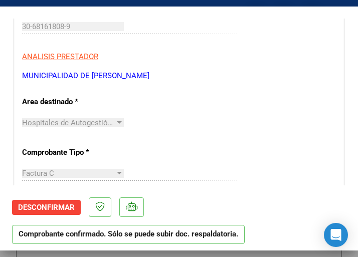
scroll to position [201, 0]
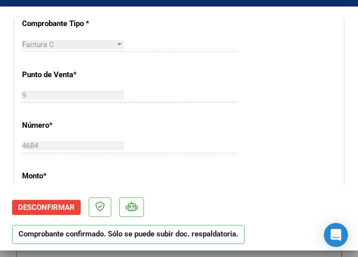
scroll to position [351, 0]
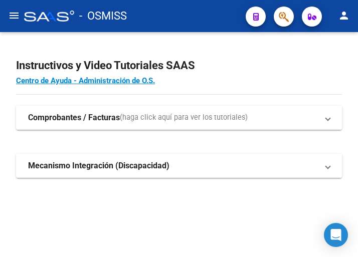
click at [16, 17] on mat-icon "menu" at bounding box center [14, 16] width 12 height 12
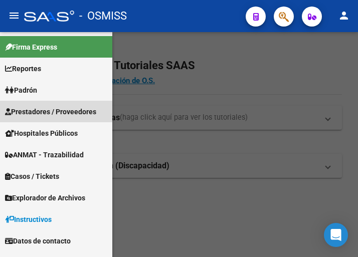
click at [49, 109] on span "Prestadores / Proveedores" at bounding box center [50, 111] width 91 height 11
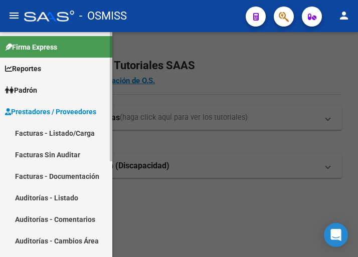
click at [57, 132] on link "Facturas - Listado/Carga" at bounding box center [56, 133] width 112 height 22
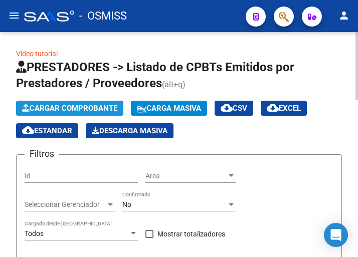
click at [86, 104] on span "Cargar Comprobante" at bounding box center [69, 108] width 95 height 9
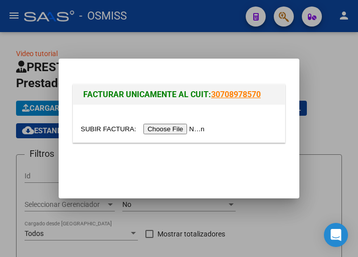
click at [177, 128] on input "file" at bounding box center [144, 129] width 127 height 11
type input "C:\fakepath\OSMISS OFTALMO FC 22321_253768.pdf"
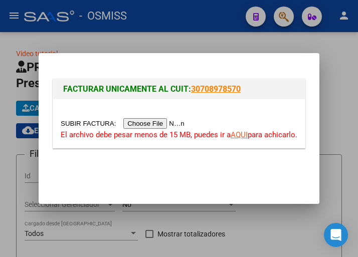
click at [157, 125] on input "file" at bounding box center [124, 123] width 127 height 11
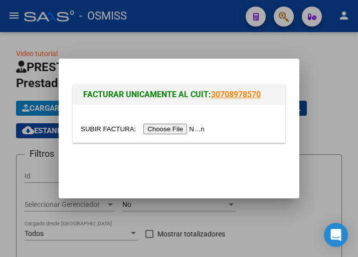
click at [194, 126] on input "file" at bounding box center [144, 129] width 127 height 11
click at [178, 130] on input "file" at bounding box center [144, 129] width 127 height 11
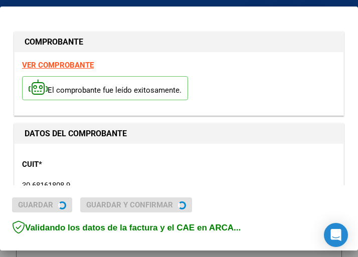
type input "2025-09-29"
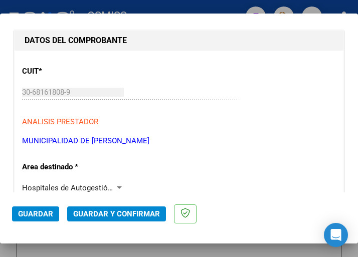
scroll to position [150, 0]
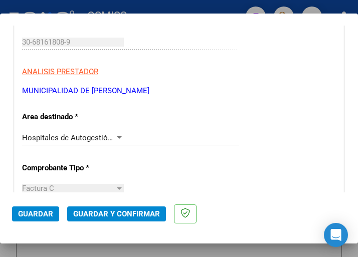
click at [117, 136] on div at bounding box center [119, 137] width 5 height 3
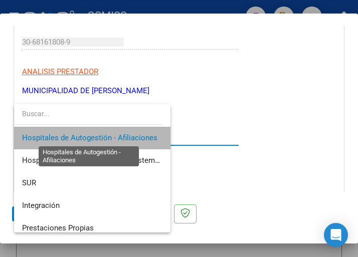
click at [116, 136] on span "Hospitales de Autogestión - Afiliaciones" at bounding box center [89, 137] width 135 height 9
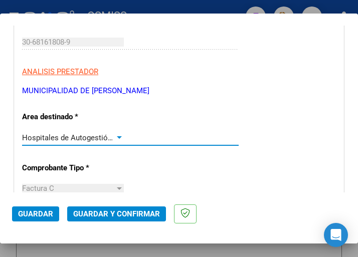
click at [116, 136] on div at bounding box center [119, 138] width 9 height 8
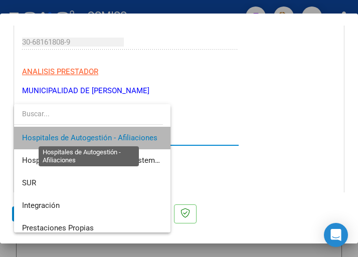
click at [116, 136] on span "Hospitales de Autogestión - Afiliaciones" at bounding box center [89, 137] width 135 height 9
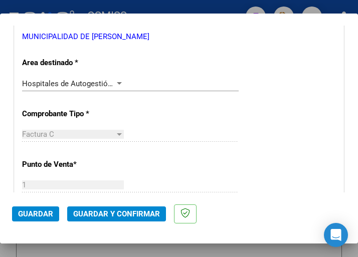
scroll to position [201, 0]
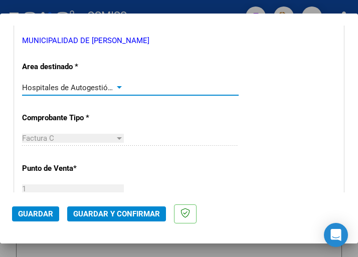
click at [118, 88] on div at bounding box center [119, 87] width 5 height 3
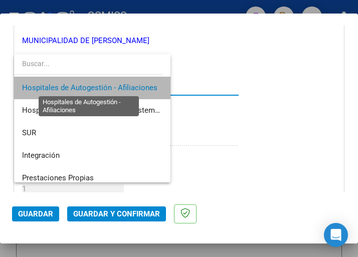
click at [118, 88] on span "Hospitales de Autogestión - Afiliaciones" at bounding box center [89, 87] width 135 height 9
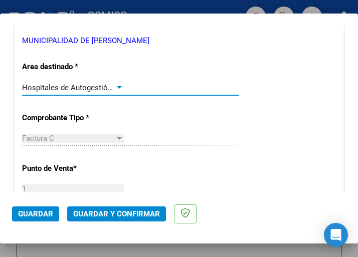
click at [114, 211] on span "Guardar y Confirmar" at bounding box center [116, 214] width 87 height 9
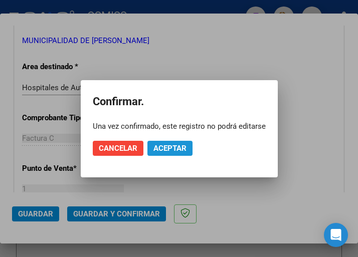
click at [179, 145] on span "Aceptar" at bounding box center [169, 148] width 33 height 9
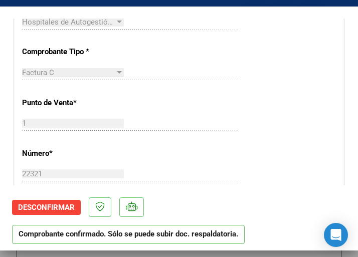
scroll to position [301, 0]
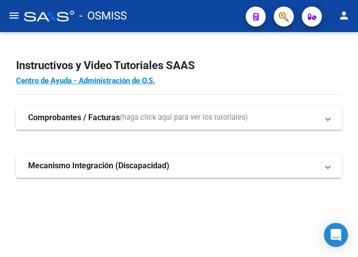
click at [16, 14] on mat-icon "menu" at bounding box center [14, 16] width 12 height 12
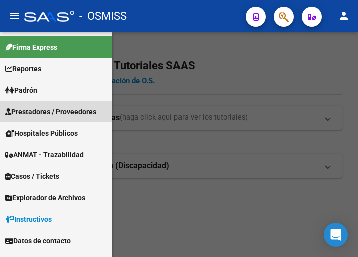
click at [52, 110] on span "Prestadores / Proveedores" at bounding box center [50, 111] width 91 height 11
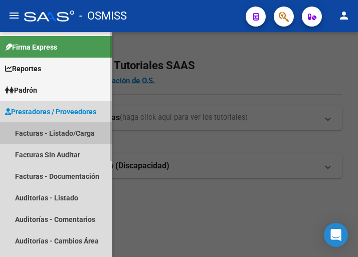
click at [70, 129] on link "Facturas - Listado/Carga" at bounding box center [56, 133] width 112 height 22
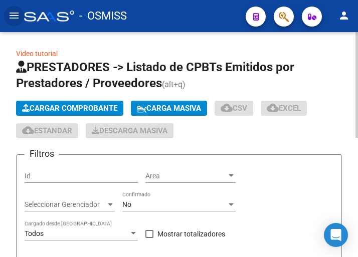
click at [97, 108] on span "Cargar Comprobante" at bounding box center [69, 108] width 95 height 9
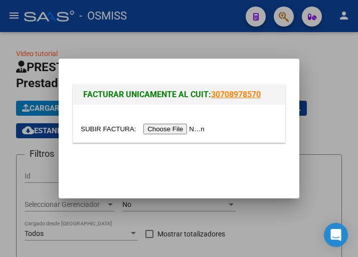
click at [185, 126] on input "file" at bounding box center [144, 129] width 127 height 11
type input "C:\fakepath\FC. 6-5323.pdf"
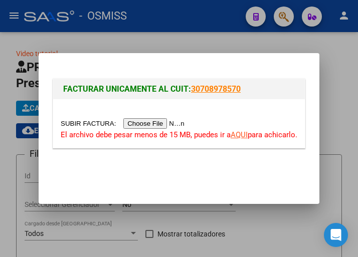
click at [157, 123] on input "file" at bounding box center [124, 123] width 127 height 11
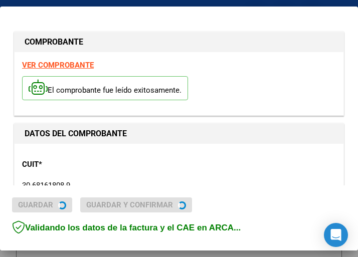
type input "[DATE]"
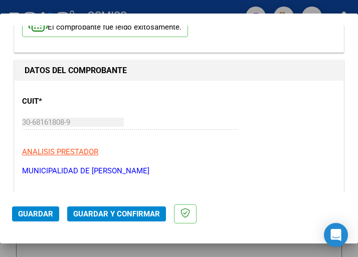
scroll to position [100, 0]
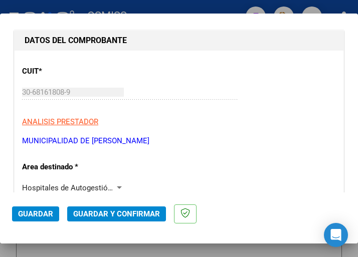
click at [115, 185] on div at bounding box center [119, 188] width 9 height 8
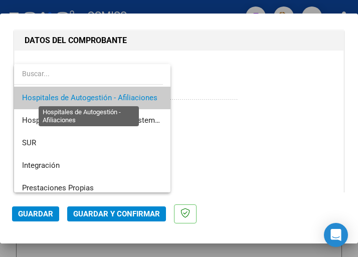
click at [126, 95] on span "Hospitales de Autogestión - Afiliaciones" at bounding box center [89, 97] width 135 height 9
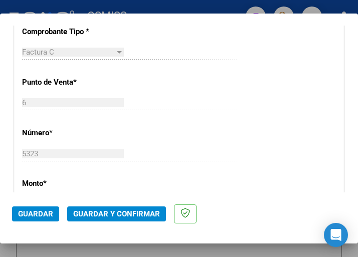
scroll to position [301, 0]
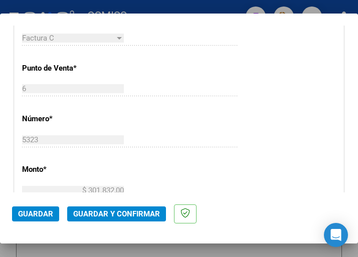
click at [217, 73] on div "CUIT * 30-68161808-9 Ingresar CUIT ANALISIS PRESTADOR MUNICIPALIDAD DE JOSE C P…" at bounding box center [179, 211] width 329 height 722
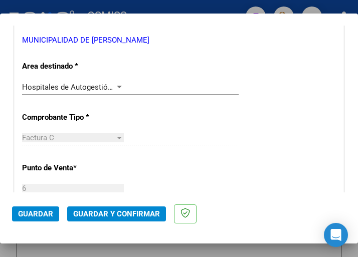
scroll to position [201, 0]
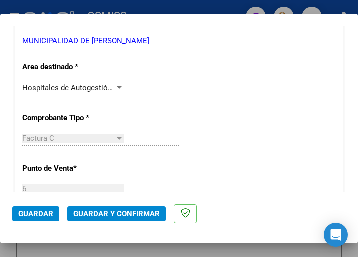
click at [115, 84] on div at bounding box center [119, 88] width 9 height 8
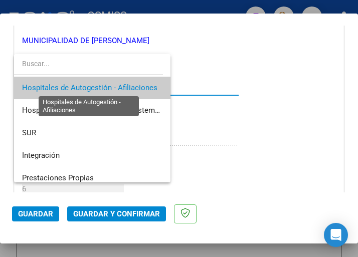
click at [115, 83] on span "Hospitales de Autogestión - Afiliaciones" at bounding box center [89, 87] width 135 height 9
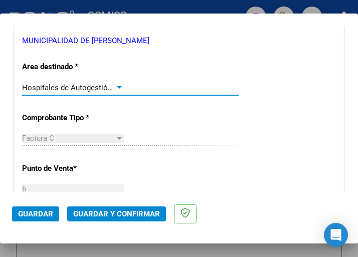
click at [116, 85] on div at bounding box center [119, 88] width 9 height 8
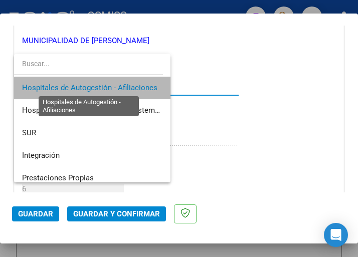
click at [116, 85] on span "Hospitales de Autogestión - Afiliaciones" at bounding box center [89, 87] width 135 height 9
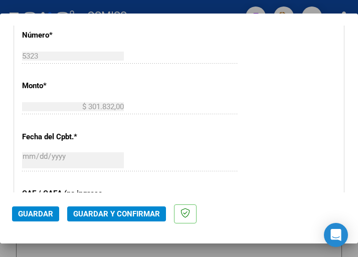
scroll to position [401, 0]
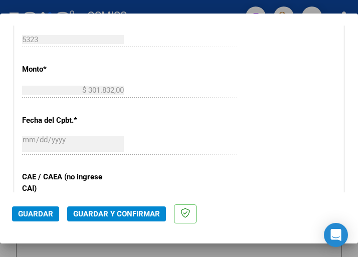
click at [112, 214] on span "Guardar y Confirmar" at bounding box center [116, 214] width 87 height 9
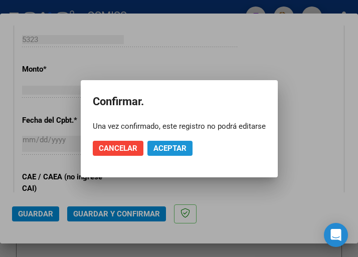
click at [167, 147] on span "Aceptar" at bounding box center [169, 148] width 33 height 9
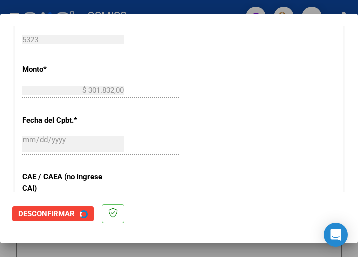
scroll to position [0, 0]
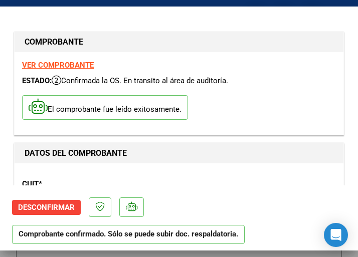
click at [212, 132] on div "VER COMPROBANTE ESTADO: Confirmada la OS. En transito al área de auditoría. El …" at bounding box center [179, 93] width 329 height 83
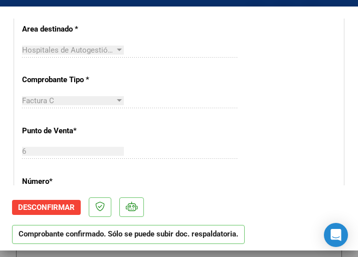
scroll to position [301, 0]
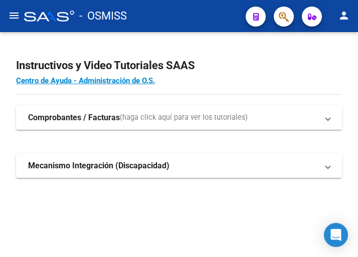
click at [13, 13] on mat-icon "menu" at bounding box center [14, 16] width 12 height 12
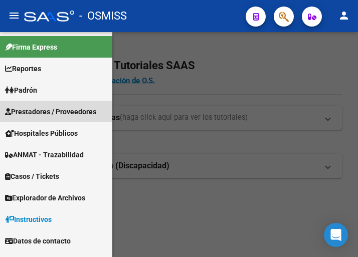
click at [53, 113] on span "Prestadores / Proveedores" at bounding box center [50, 111] width 91 height 11
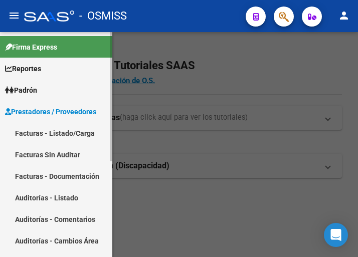
click at [55, 134] on link "Facturas - Listado/Carga" at bounding box center [56, 133] width 112 height 22
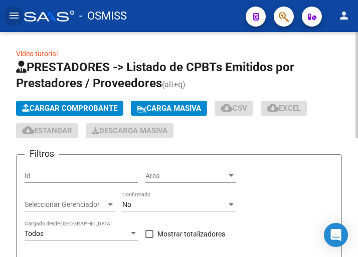
click at [91, 105] on span "Cargar Comprobante" at bounding box center [69, 108] width 95 height 9
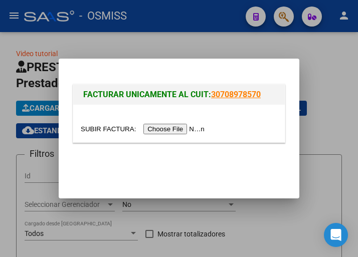
click at [167, 131] on input "file" at bounding box center [144, 129] width 127 height 11
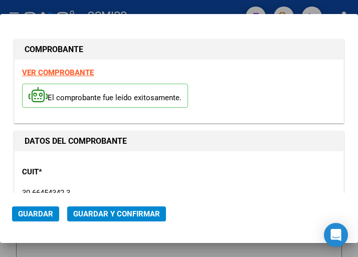
click at [114, 174] on p "CUIT *" at bounding box center [69, 173] width 94 height 12
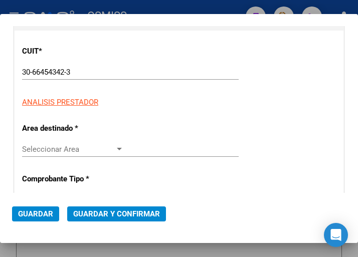
scroll to position [150, 0]
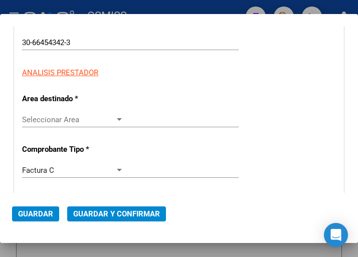
click at [117, 117] on div at bounding box center [119, 120] width 9 height 8
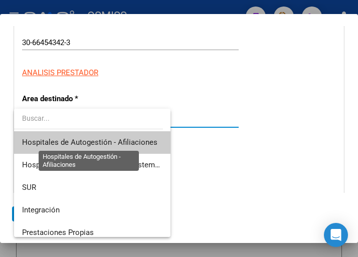
click at [114, 139] on span "Hospitales de Autogestión - Afiliaciones" at bounding box center [89, 142] width 135 height 9
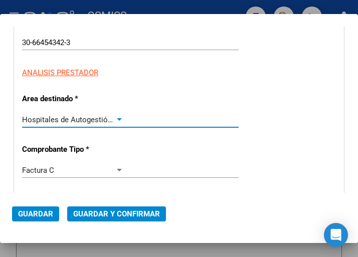
click at [117, 117] on div at bounding box center [119, 120] width 9 height 8
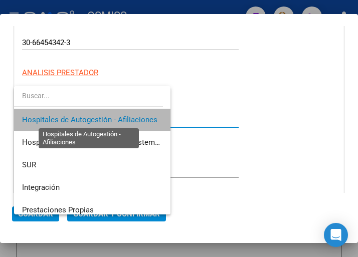
click at [117, 117] on span "Hospitales de Autogestión - Afiliaciones" at bounding box center [89, 119] width 135 height 9
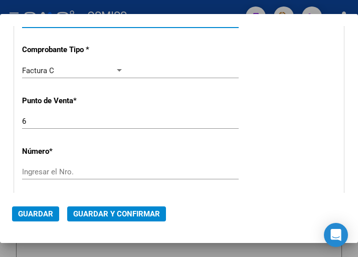
scroll to position [251, 0]
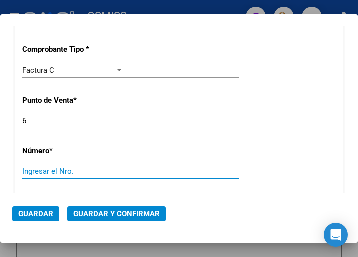
click at [46, 171] on input "Ingresar el Nro." at bounding box center [73, 171] width 102 height 9
type input "4255"
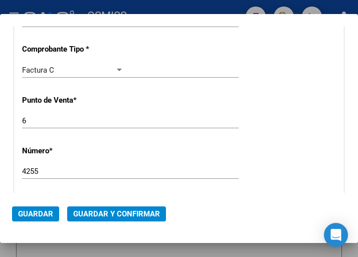
scroll to position [301, 0]
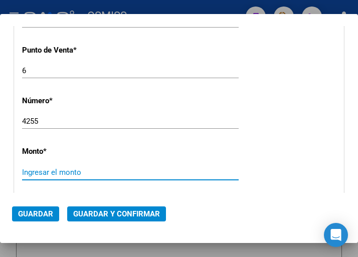
click at [46, 171] on input "Ingresar el monto" at bounding box center [73, 172] width 102 height 9
type input "$ 102.746,00"
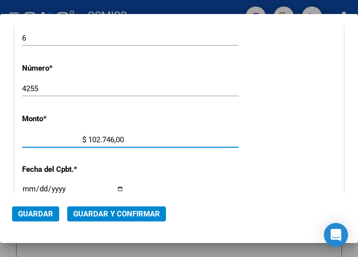
scroll to position [351, 0]
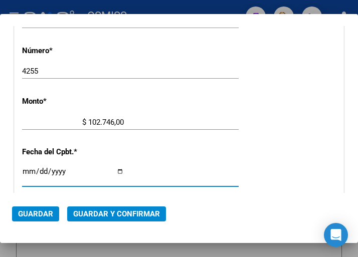
click at [28, 170] on input "Ingresar la fecha" at bounding box center [73, 176] width 102 height 16
type input "2025-08-20"
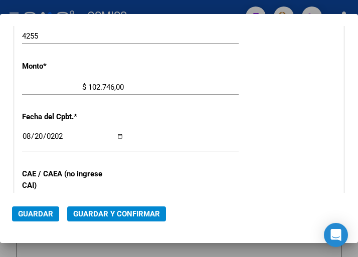
scroll to position [401, 0]
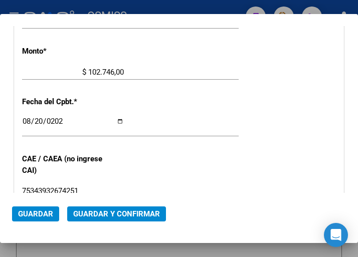
click at [210, 140] on div "2025-08-20 Ingresar la fecha" at bounding box center [130, 130] width 217 height 31
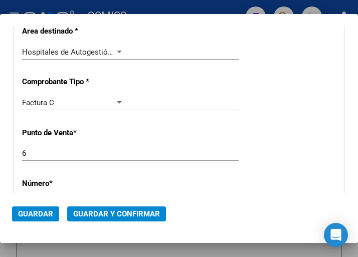
scroll to position [201, 0]
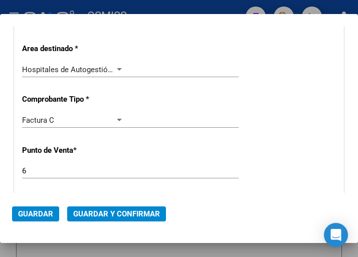
click at [116, 67] on div at bounding box center [119, 70] width 9 height 8
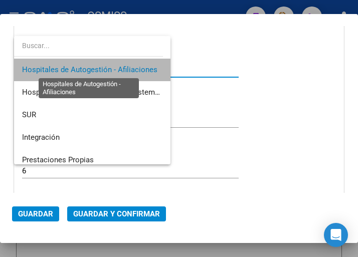
click at [116, 67] on span "Hospitales de Autogestión - Afiliaciones" at bounding box center [89, 69] width 135 height 9
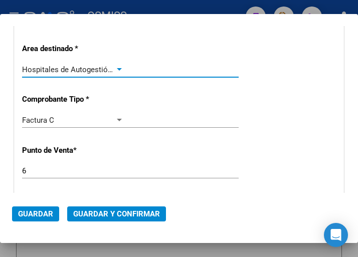
click at [102, 215] on span "Guardar y Confirmar" at bounding box center [116, 214] width 87 height 9
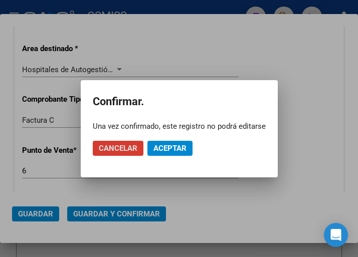
click at [176, 145] on span "Aceptar" at bounding box center [169, 148] width 33 height 9
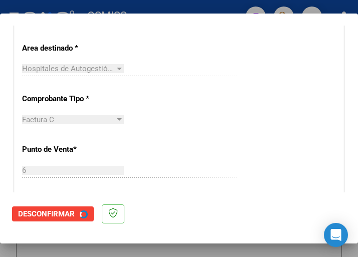
scroll to position [0, 0]
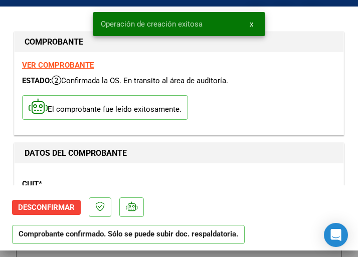
type input "2025-10-19"
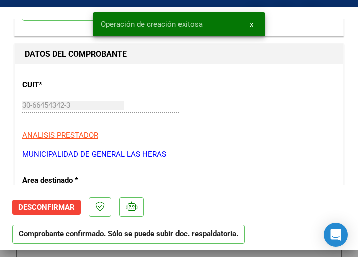
scroll to position [100, 0]
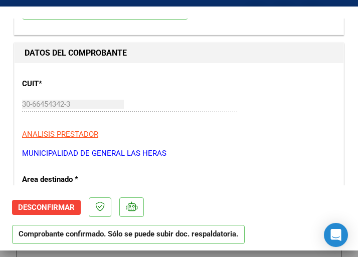
click at [196, 101] on div "30-66454342-3 Ingresar CUIT" at bounding box center [130, 104] width 217 height 15
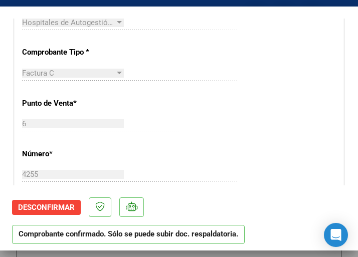
scroll to position [301, 0]
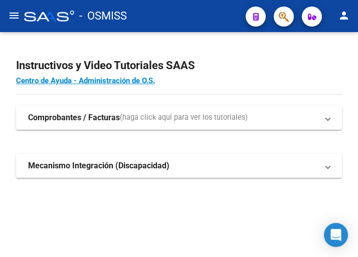
click at [14, 16] on mat-icon "menu" at bounding box center [14, 16] width 12 height 12
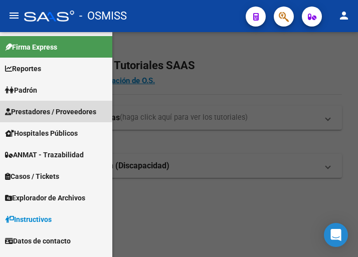
click at [48, 107] on span "Prestadores / Proveedores" at bounding box center [50, 111] width 91 height 11
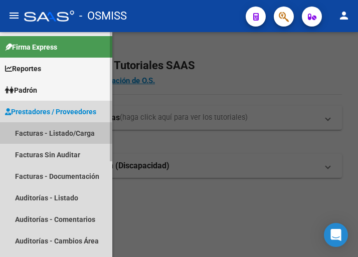
click at [53, 130] on link "Facturas - Listado/Carga" at bounding box center [56, 133] width 112 height 22
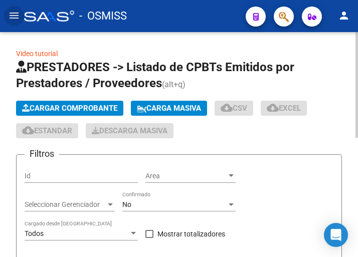
click at [99, 110] on span "Cargar Comprobante" at bounding box center [69, 108] width 95 height 9
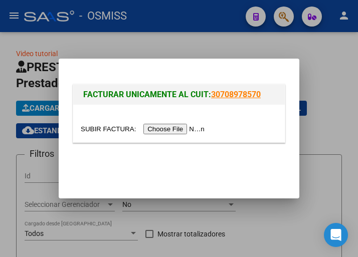
click at [184, 130] on input "file" at bounding box center [144, 129] width 127 height 11
type input "C:\fakepath\FC. 4-8878.pdf"
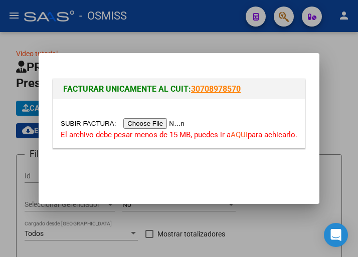
click at [176, 124] on input "file" at bounding box center [124, 123] width 127 height 11
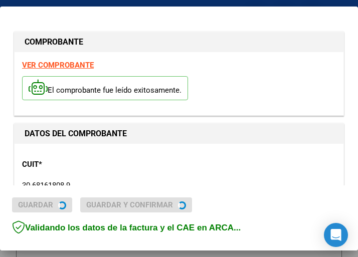
type input "2025-09-27"
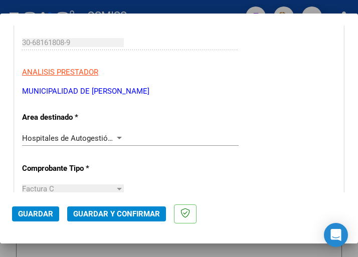
scroll to position [150, 0]
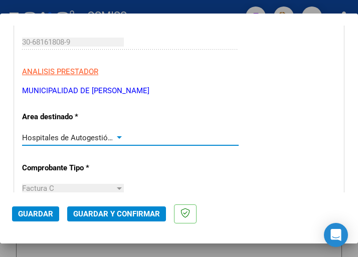
click at [118, 136] on div at bounding box center [119, 137] width 5 height 3
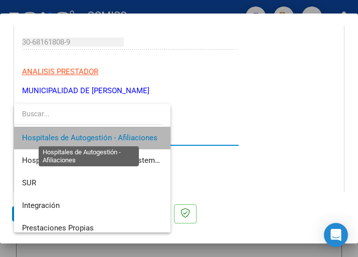
click at [118, 136] on span "Hospitales de Autogestión - Afiliaciones" at bounding box center [89, 137] width 135 height 9
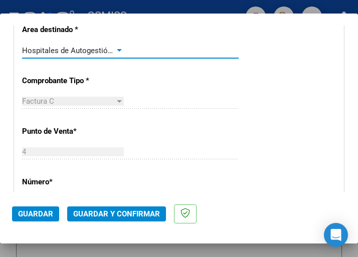
scroll to position [251, 0]
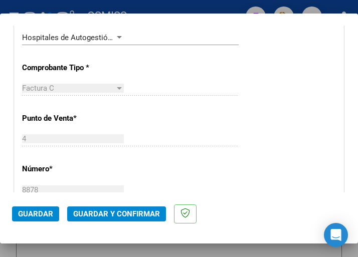
click at [146, 120] on div "CUIT * 30-68161808-9 Ingresar CUIT ANALISIS PRESTADOR MUNICIPALIDAD DE JOSE C P…" at bounding box center [179, 261] width 329 height 722
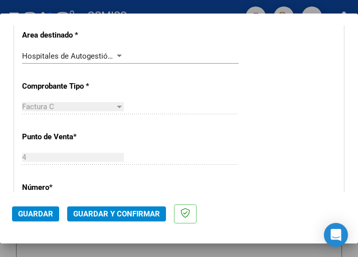
scroll to position [201, 0]
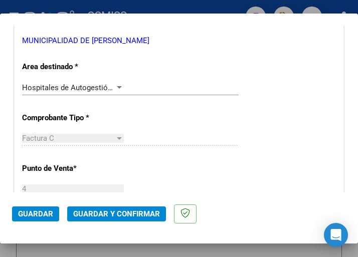
click at [117, 86] on div at bounding box center [119, 87] width 5 height 3
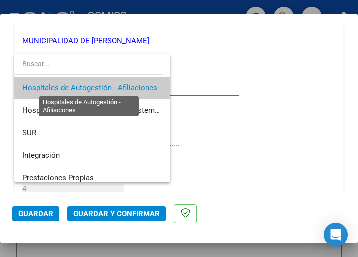
click at [115, 86] on span "Hospitales de Autogestión - Afiliaciones" at bounding box center [89, 87] width 135 height 9
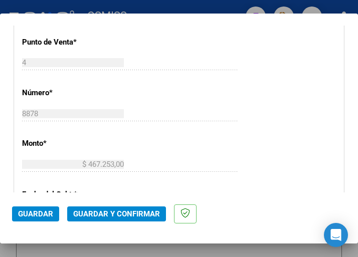
scroll to position [351, 0]
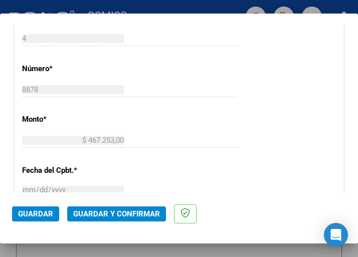
click at [108, 213] on span "Guardar y Confirmar" at bounding box center [116, 214] width 87 height 9
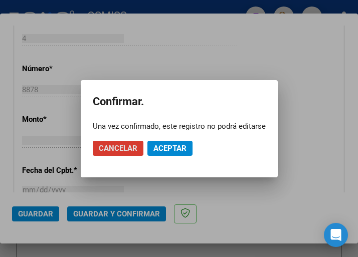
click at [176, 148] on span "Aceptar" at bounding box center [169, 148] width 33 height 9
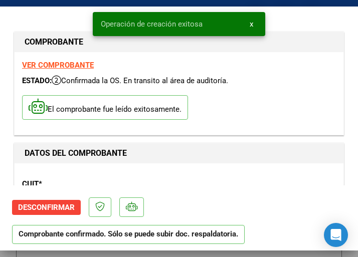
scroll to position [100, 0]
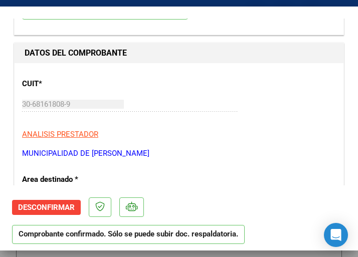
click at [166, 152] on p "MUNICIPALIDAD DE [PERSON_NAME]" at bounding box center [179, 154] width 314 height 12
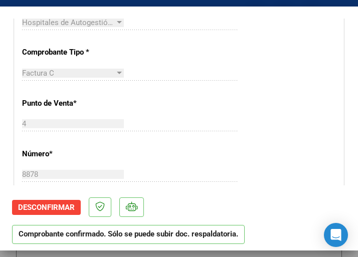
scroll to position [301, 0]
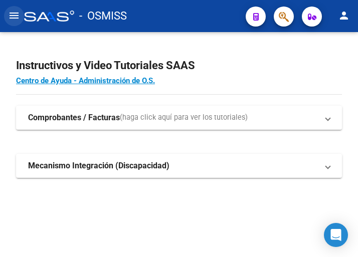
click at [13, 15] on mat-icon "menu" at bounding box center [14, 16] width 12 height 12
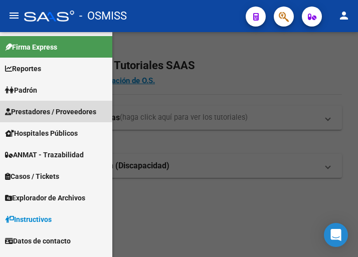
click at [52, 108] on span "Prestadores / Proveedores" at bounding box center [50, 111] width 91 height 11
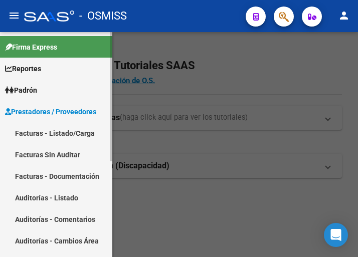
click at [56, 129] on link "Facturas - Listado/Carga" at bounding box center [56, 133] width 112 height 22
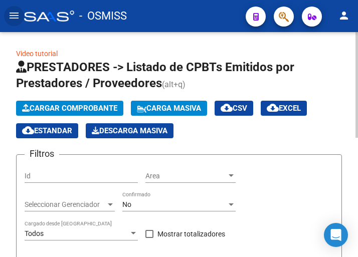
click at [90, 106] on span "Cargar Comprobante" at bounding box center [69, 108] width 95 height 9
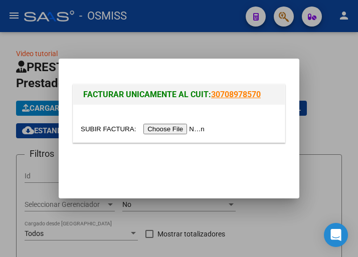
click at [180, 132] on input "file" at bounding box center [144, 129] width 127 height 11
type input "C:\fakepath\FC. 1-22114.pdf"
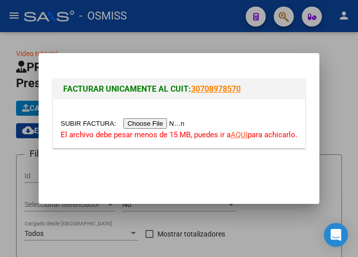
click at [158, 121] on input "file" at bounding box center [124, 123] width 127 height 11
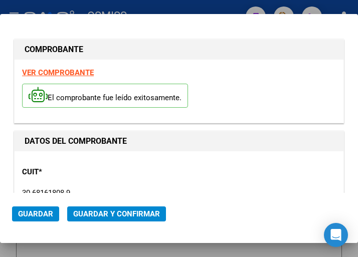
type input "[DATE]"
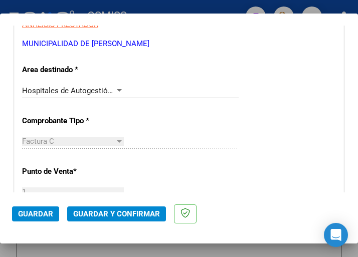
scroll to position [201, 0]
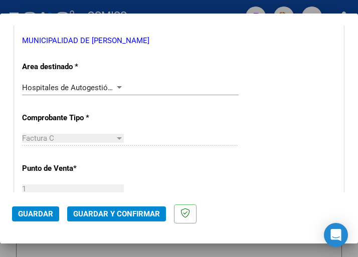
click at [117, 86] on div at bounding box center [119, 87] width 5 height 3
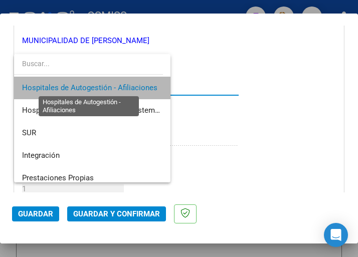
click at [115, 86] on span "Hospitales de Autogestión - Afiliaciones" at bounding box center [89, 87] width 135 height 9
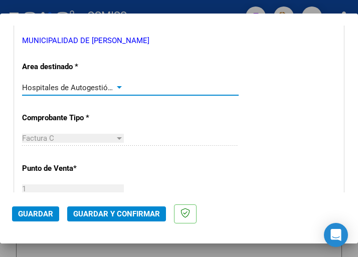
click at [118, 84] on div at bounding box center [119, 88] width 9 height 8
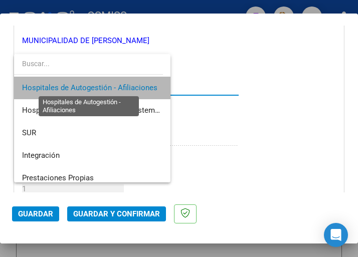
click at [118, 84] on span "Hospitales de Autogestión - Afiliaciones" at bounding box center [89, 87] width 135 height 9
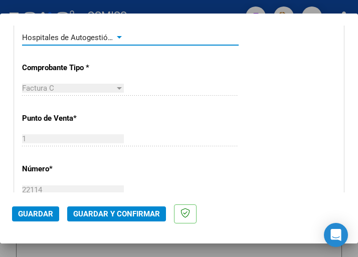
scroll to position [351, 0]
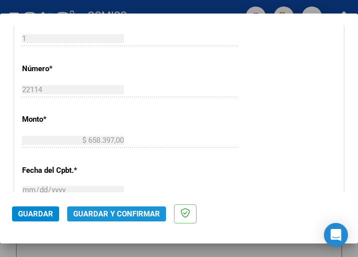
click at [110, 214] on span "Guardar y Confirmar" at bounding box center [116, 214] width 87 height 9
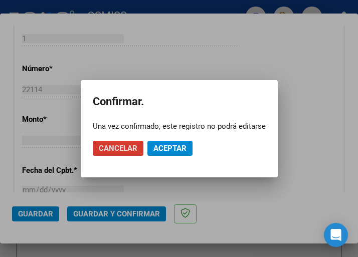
click at [179, 150] on span "Aceptar" at bounding box center [169, 148] width 33 height 9
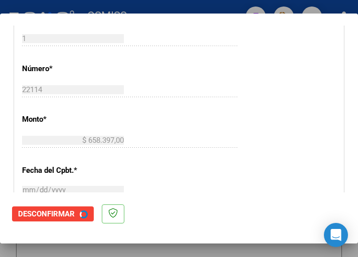
scroll to position [0, 0]
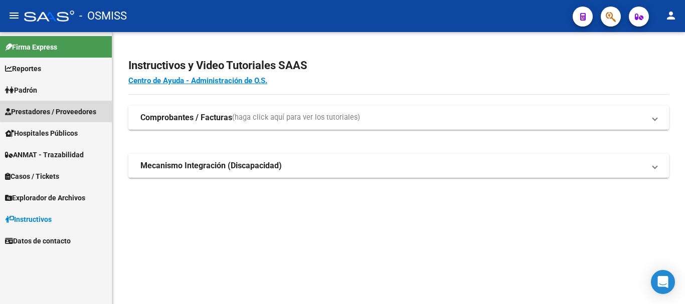
click at [72, 109] on span "Prestadores / Proveedores" at bounding box center [50, 111] width 91 height 11
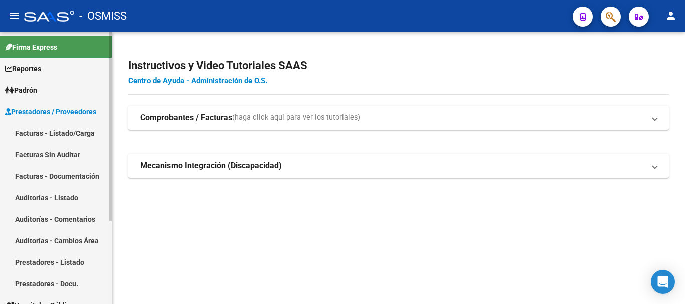
click at [72, 134] on link "Facturas - Listado/Carga" at bounding box center [56, 133] width 112 height 22
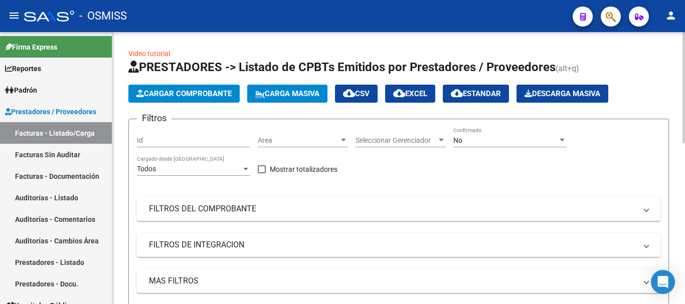
click at [343, 137] on div at bounding box center [343, 140] width 9 height 8
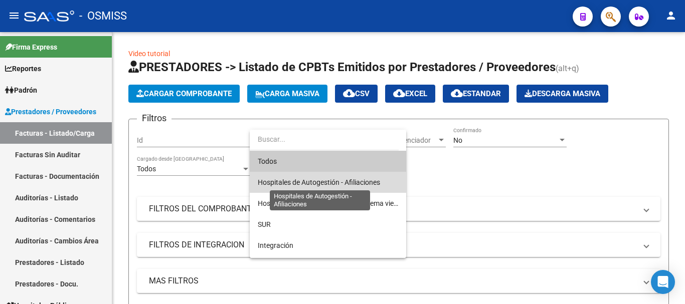
click at [328, 184] on span "Hospitales de Autogestión - Afiliaciones" at bounding box center [319, 183] width 122 height 8
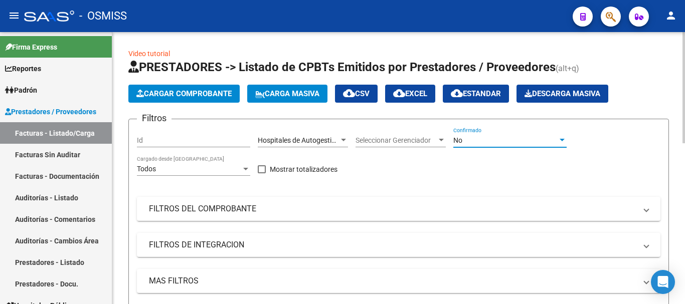
click at [559, 140] on div at bounding box center [562, 140] width 9 height 8
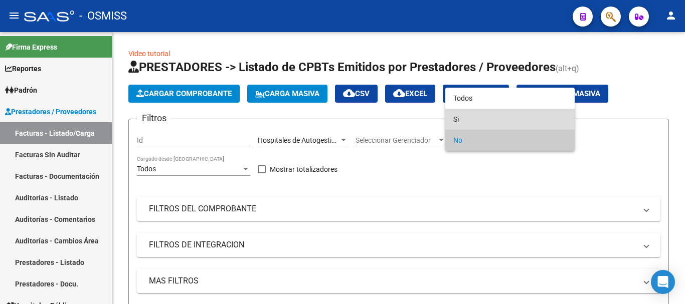
click at [465, 116] on span "Si" at bounding box center [509, 119] width 113 height 21
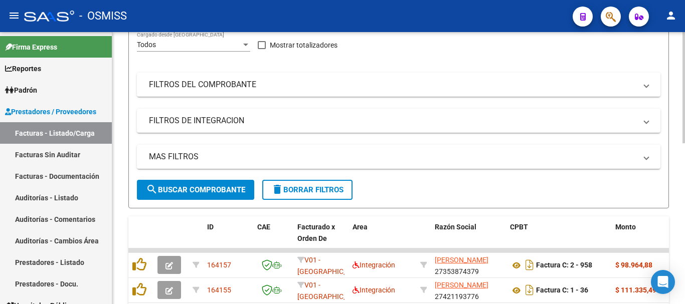
scroll to position [150, 0]
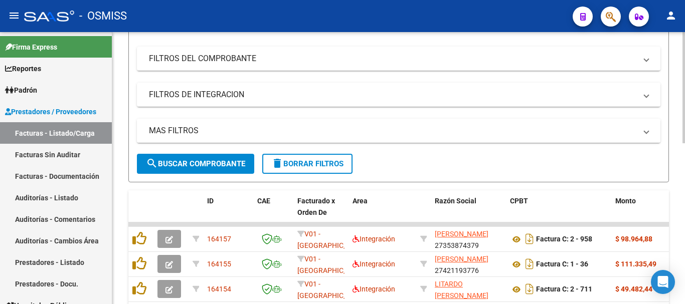
click at [640, 130] on span "MAS FILTROS" at bounding box center [397, 130] width 496 height 11
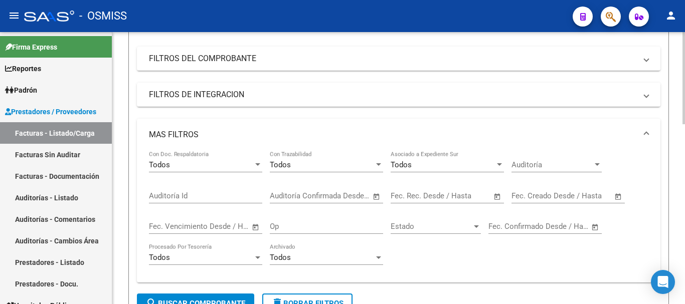
click at [614, 194] on span "Open calendar" at bounding box center [618, 197] width 24 height 24
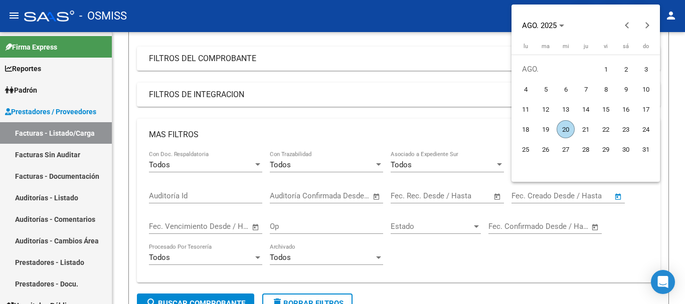
click at [567, 128] on span "20" at bounding box center [566, 129] width 18 height 18
type input "[DATE]"
click at [567, 128] on span "20" at bounding box center [566, 129] width 18 height 18
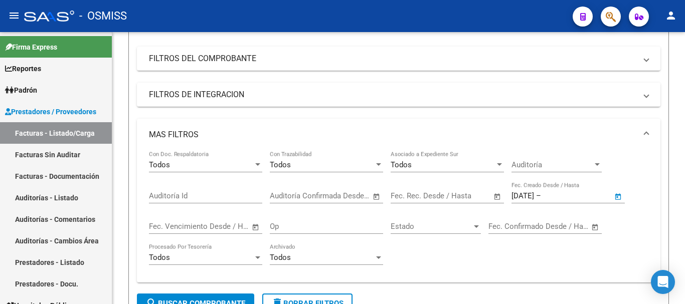
type input "[DATE]"
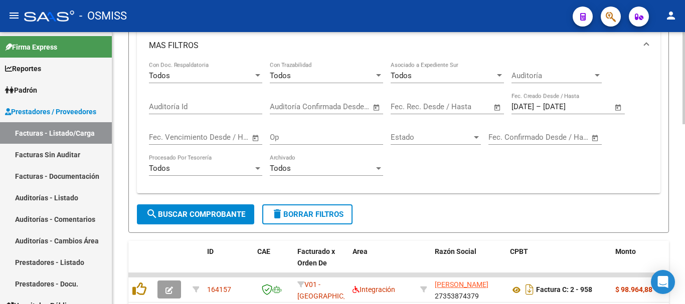
scroll to position [251, 0]
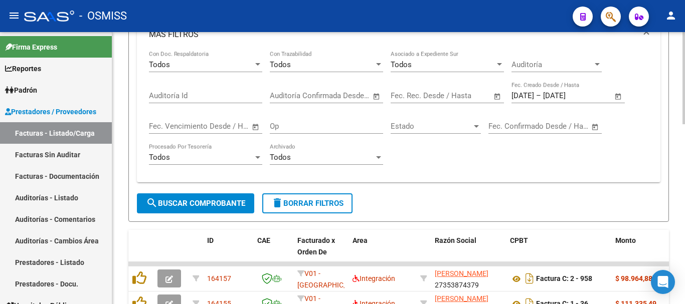
click at [217, 205] on span "search Buscar Comprobante" at bounding box center [195, 203] width 99 height 9
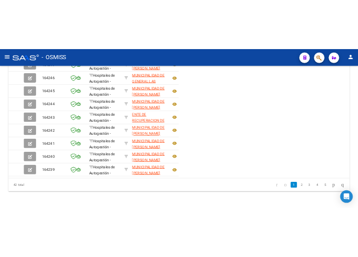
scroll to position [383, 0]
